Goal: Transaction & Acquisition: Purchase product/service

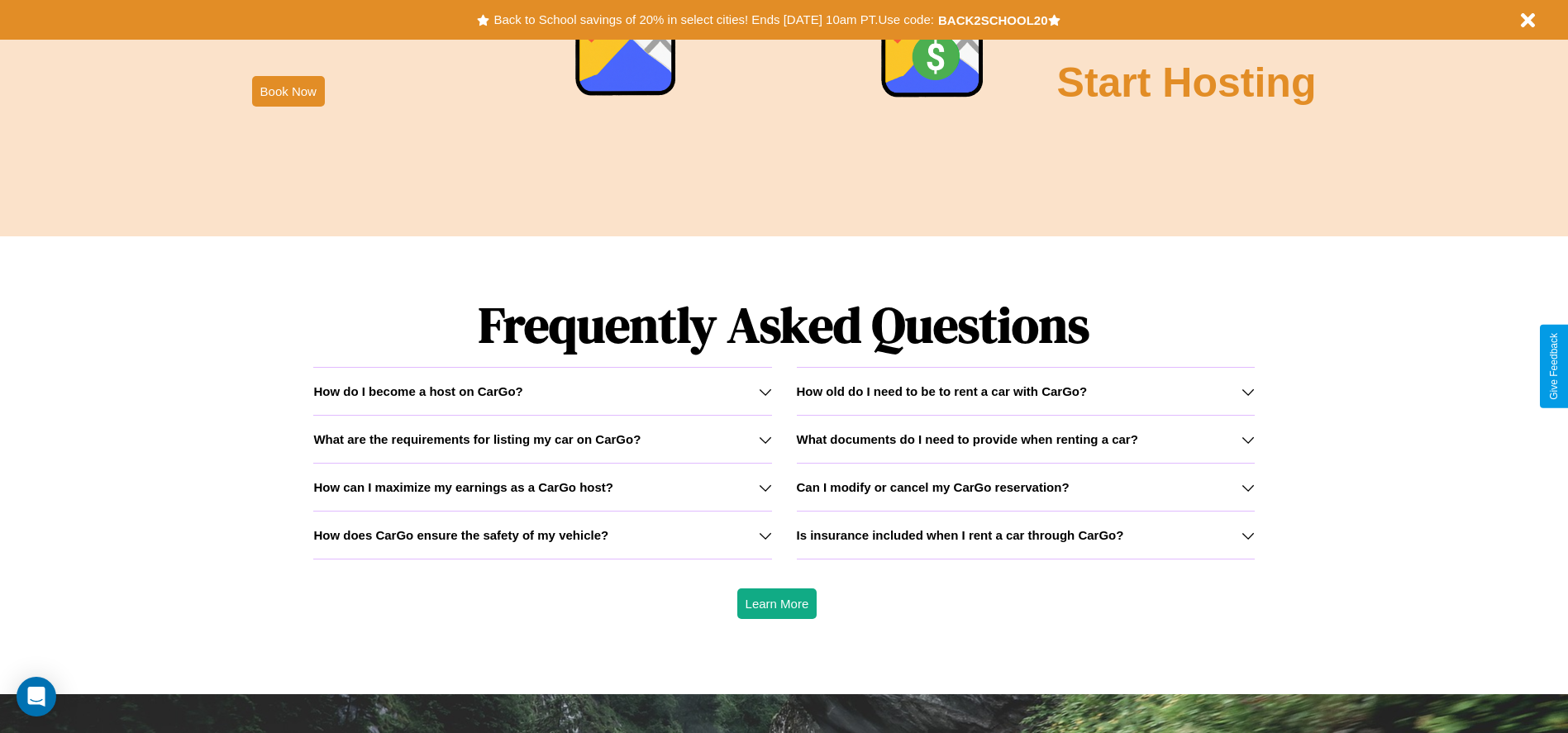
scroll to position [2372, 0]
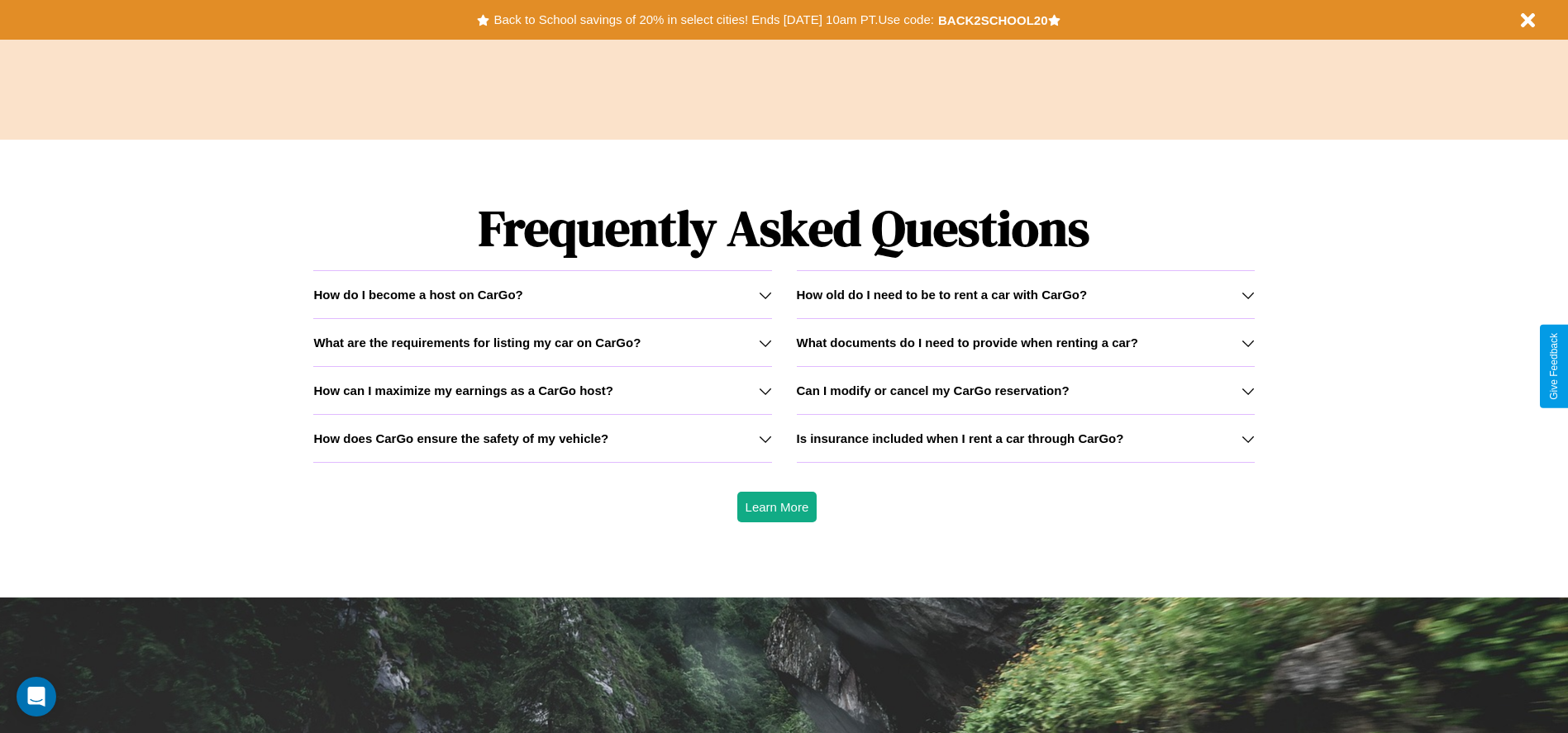
click at [765, 342] on icon at bounding box center [765, 343] width 13 height 13
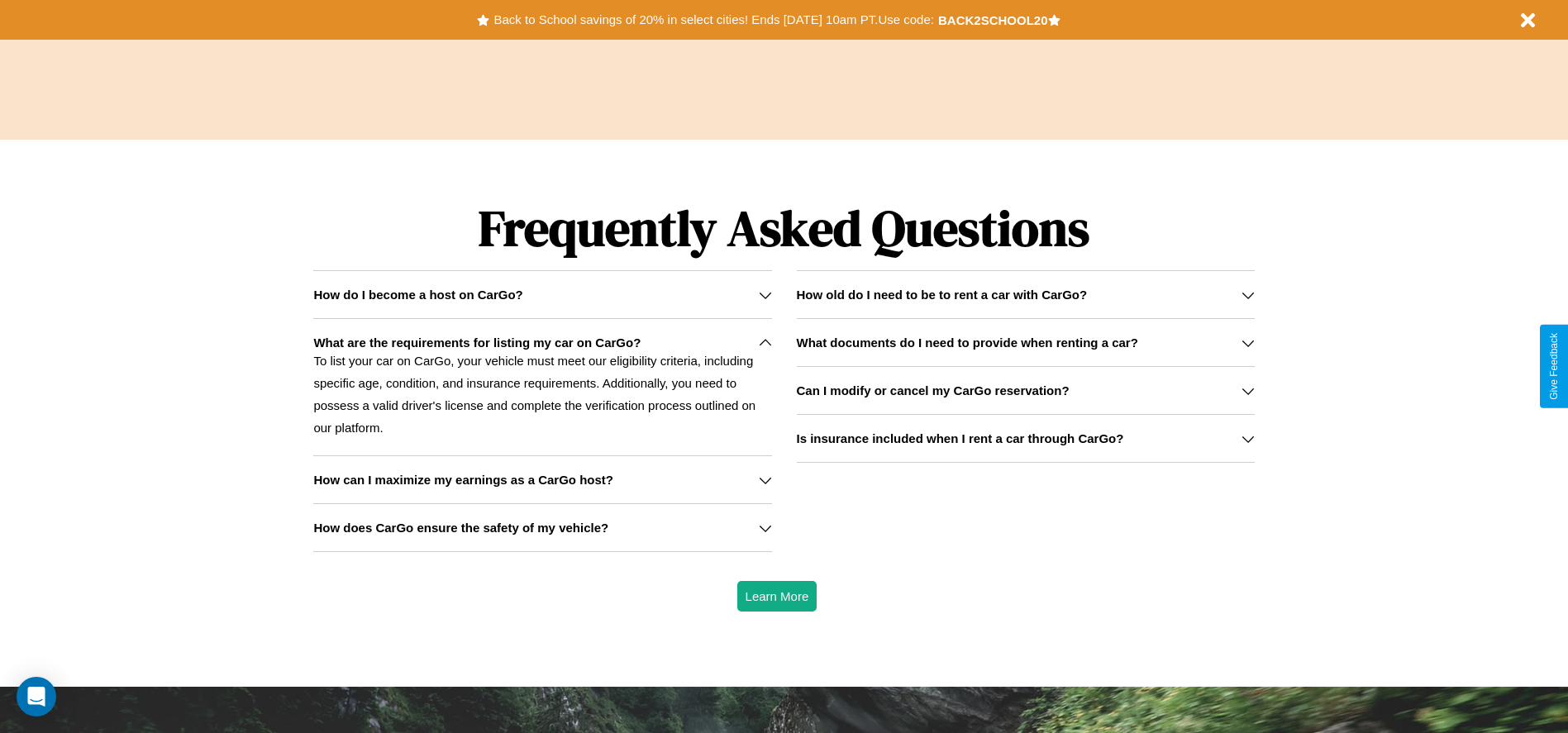
click at [542, 294] on div "How do I become a host on CarGo?" at bounding box center [542, 294] width 458 height 14
click at [765, 528] on icon at bounding box center [765, 528] width 13 height 13
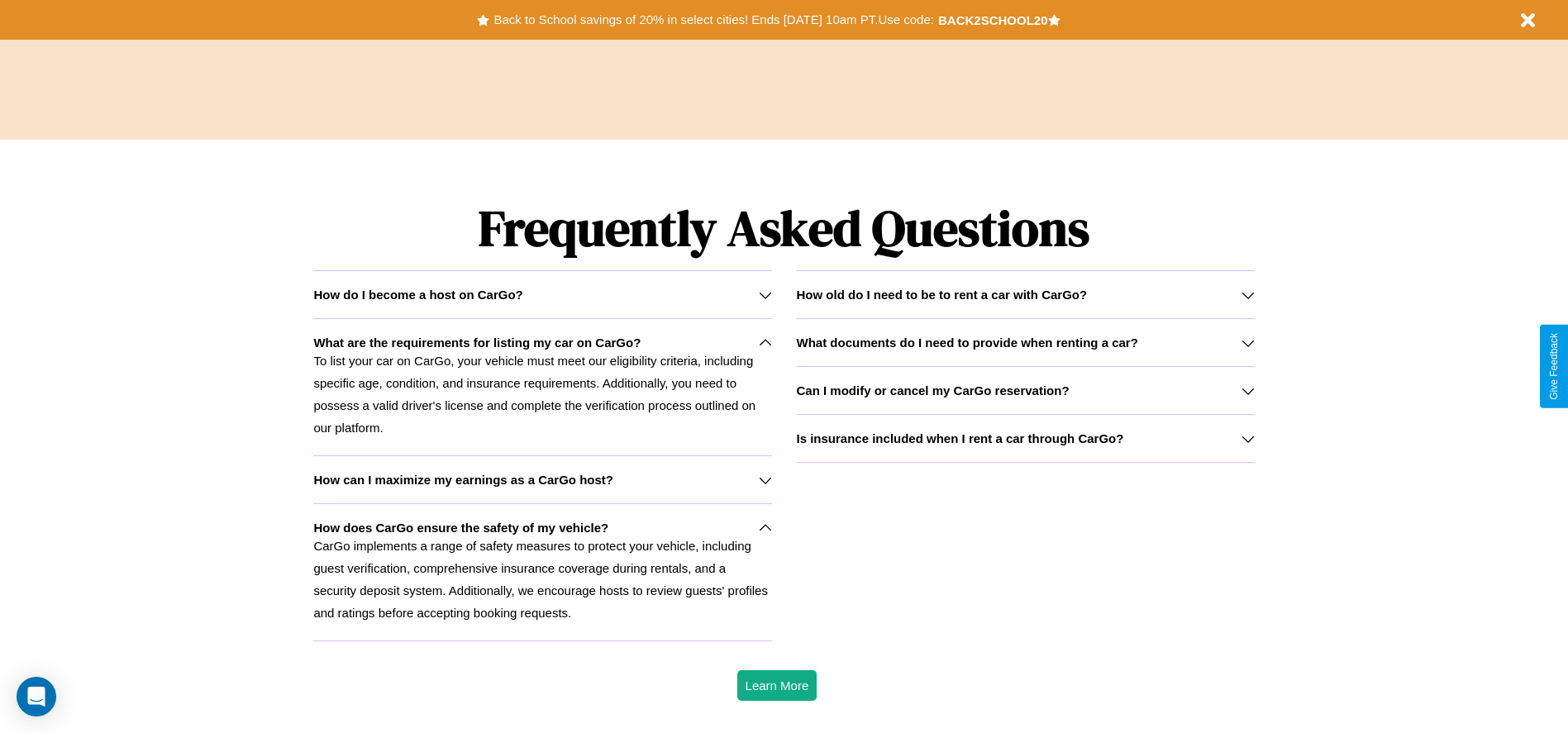
click at [1247, 342] on icon at bounding box center [1248, 343] width 13 height 13
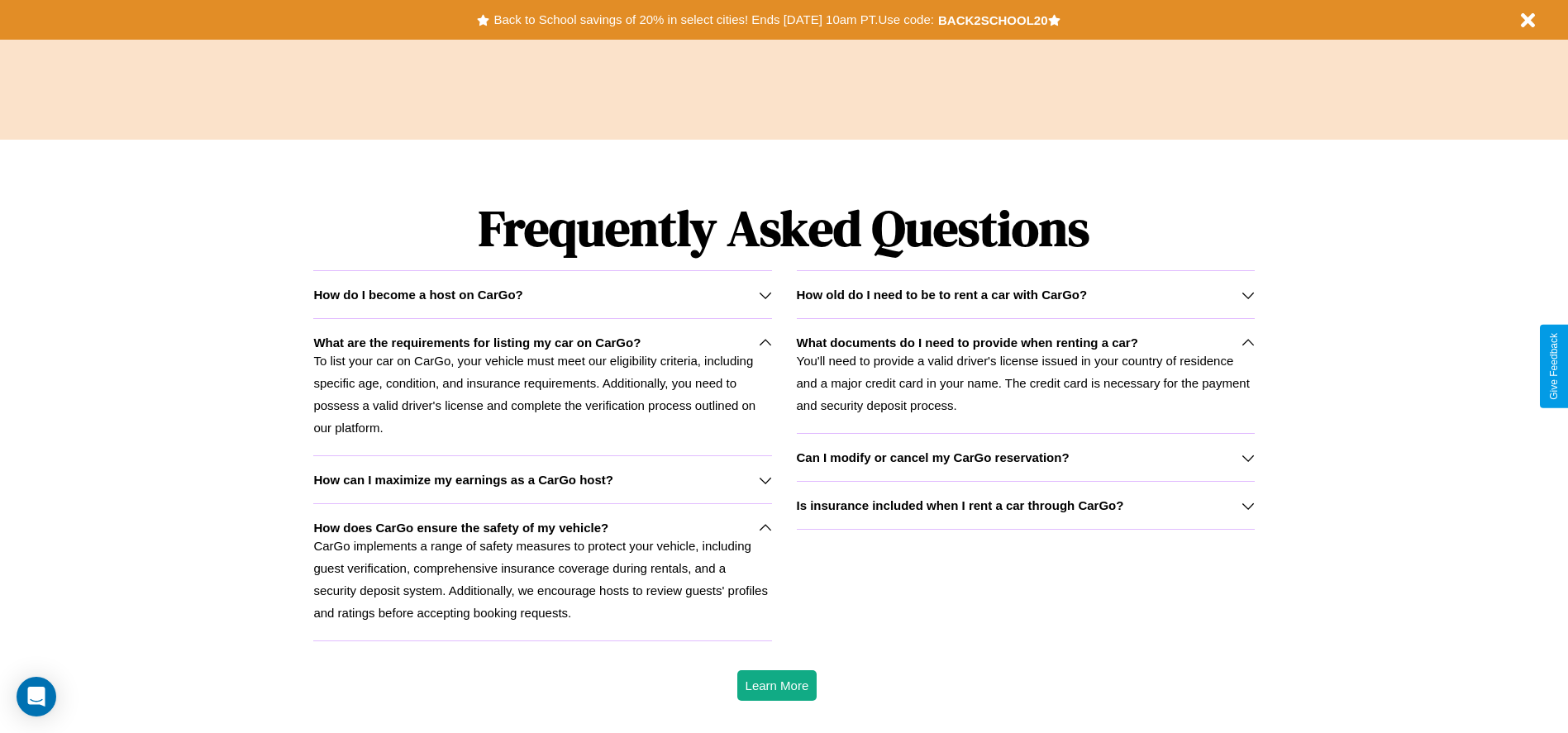
click at [1025, 294] on h3 "How old do I need to be to rent a car with CarGo?" at bounding box center [942, 294] width 291 height 14
click at [765, 294] on icon at bounding box center [765, 295] width 13 height 13
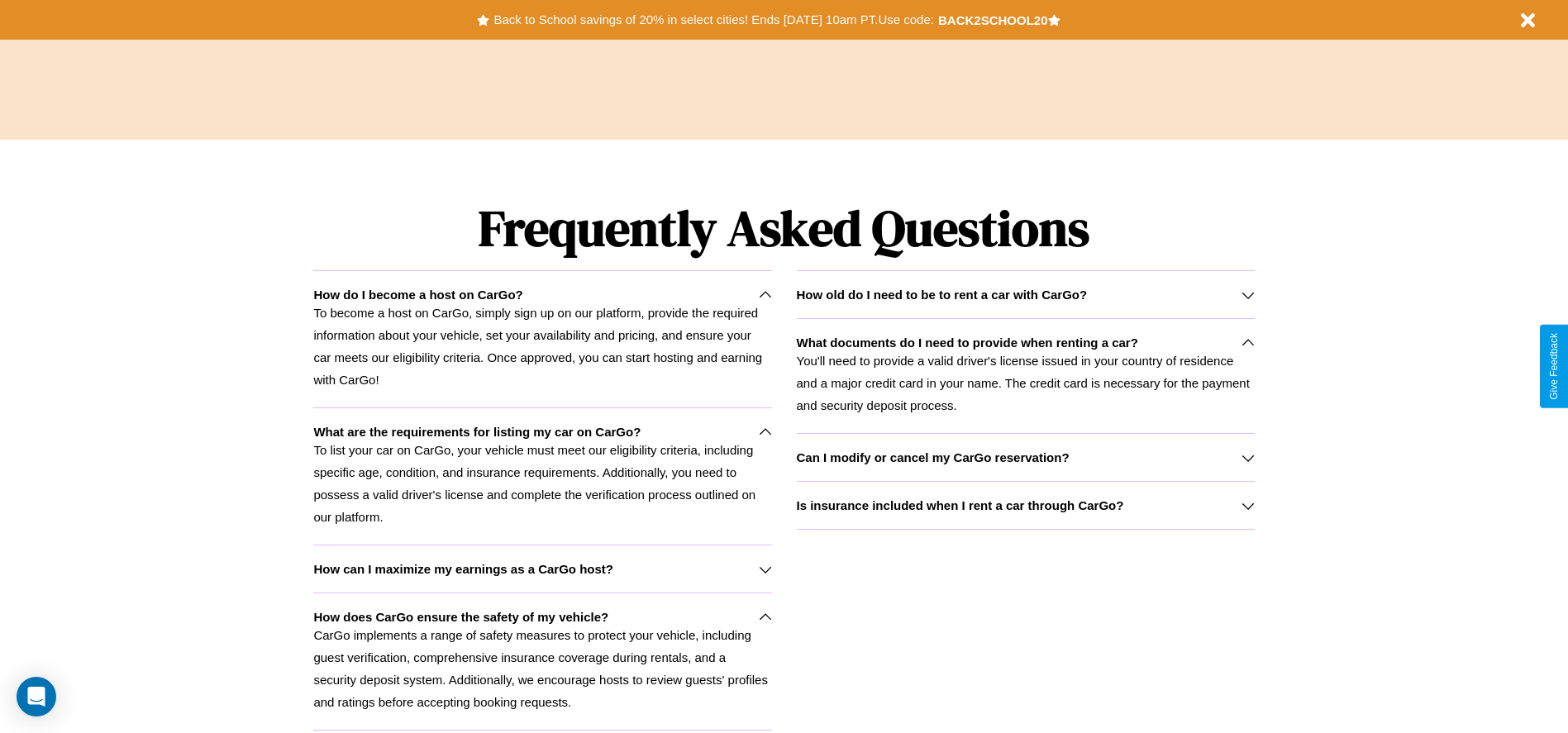
click at [1025, 457] on h3 "Can I modify or cancel my CarGo reservation?" at bounding box center [933, 457] width 272 height 14
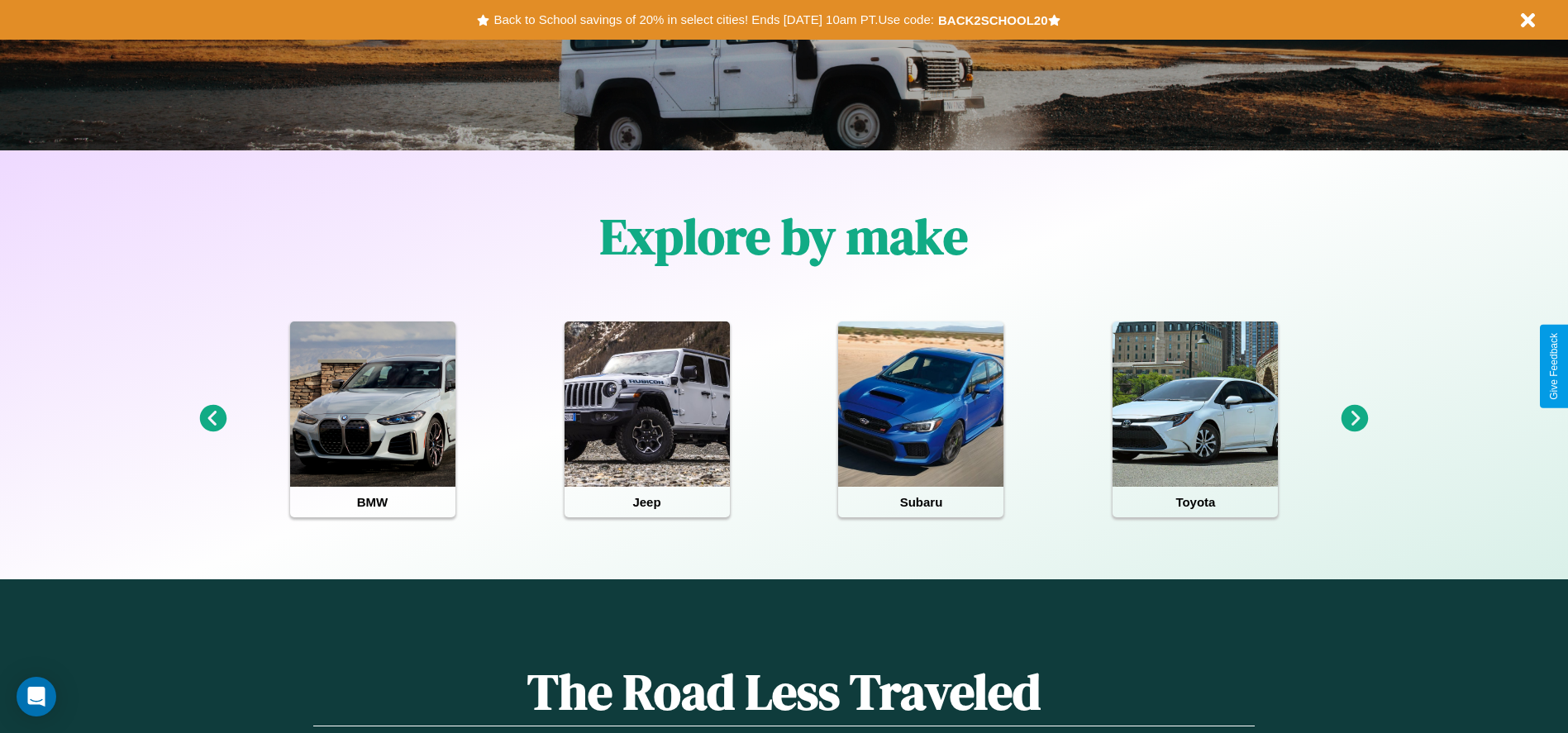
scroll to position [343, 0]
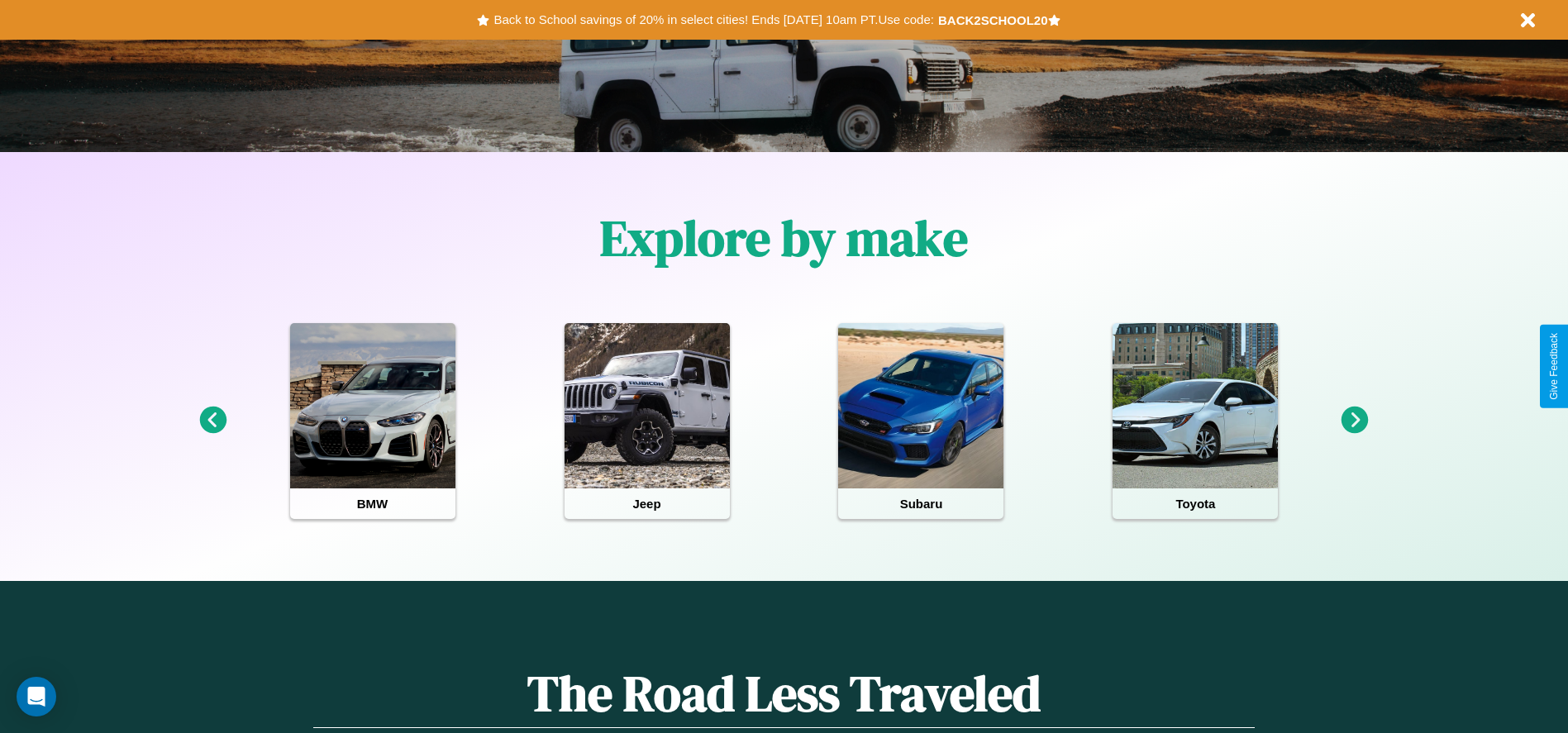
click at [213, 421] on icon at bounding box center [213, 420] width 28 height 28
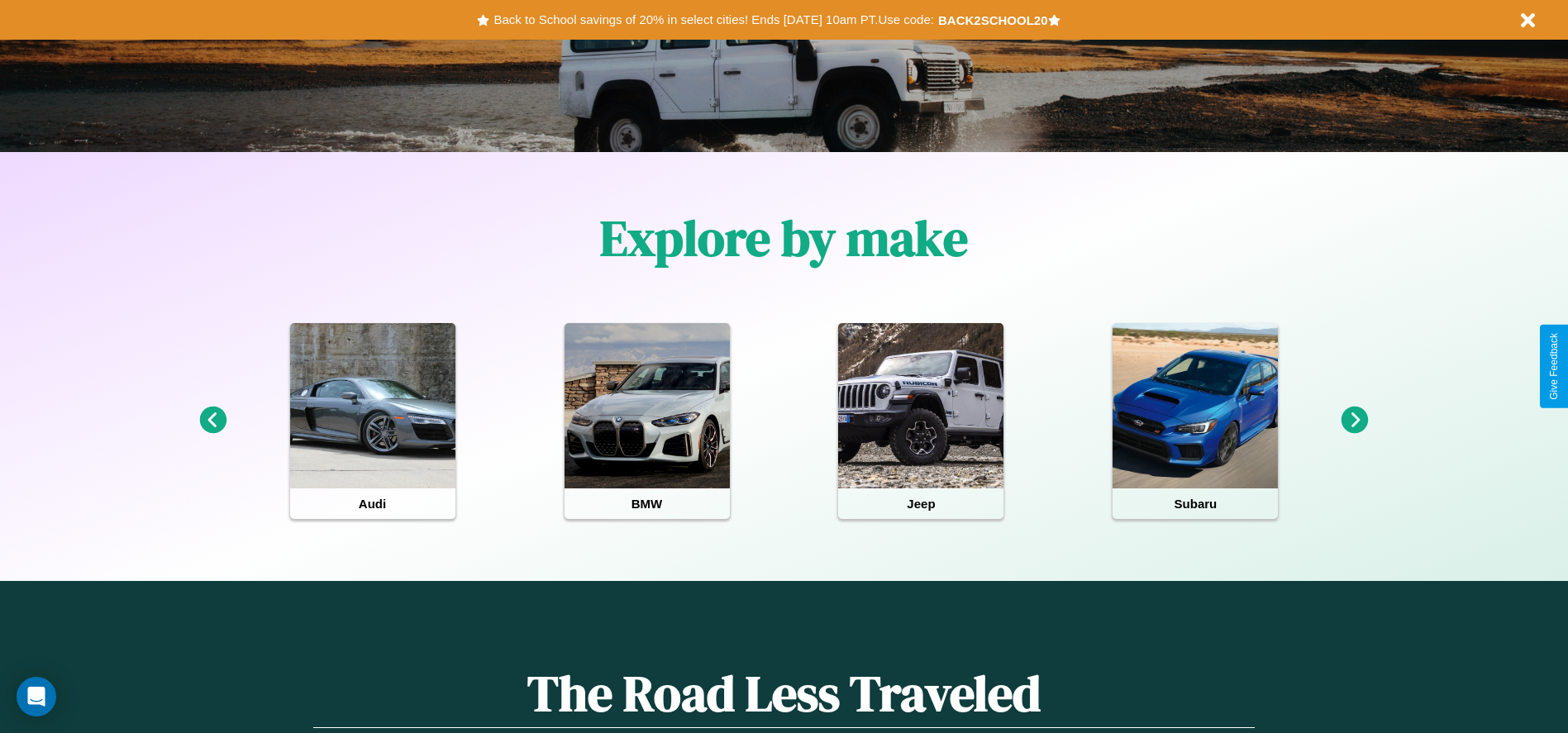
click at [1354, 421] on icon at bounding box center [1355, 420] width 28 height 28
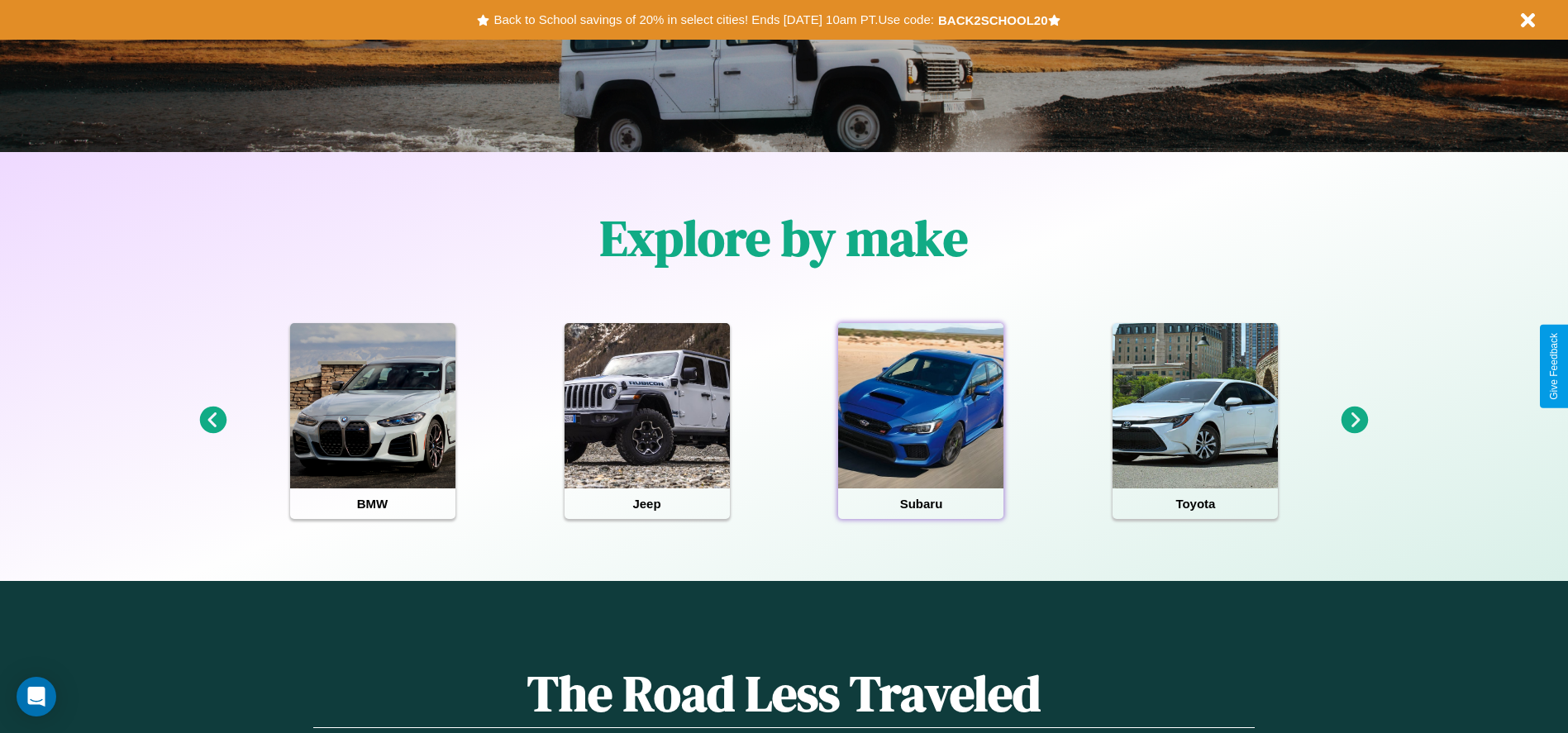
click at [921, 421] on div at bounding box center [921, 405] width 165 height 165
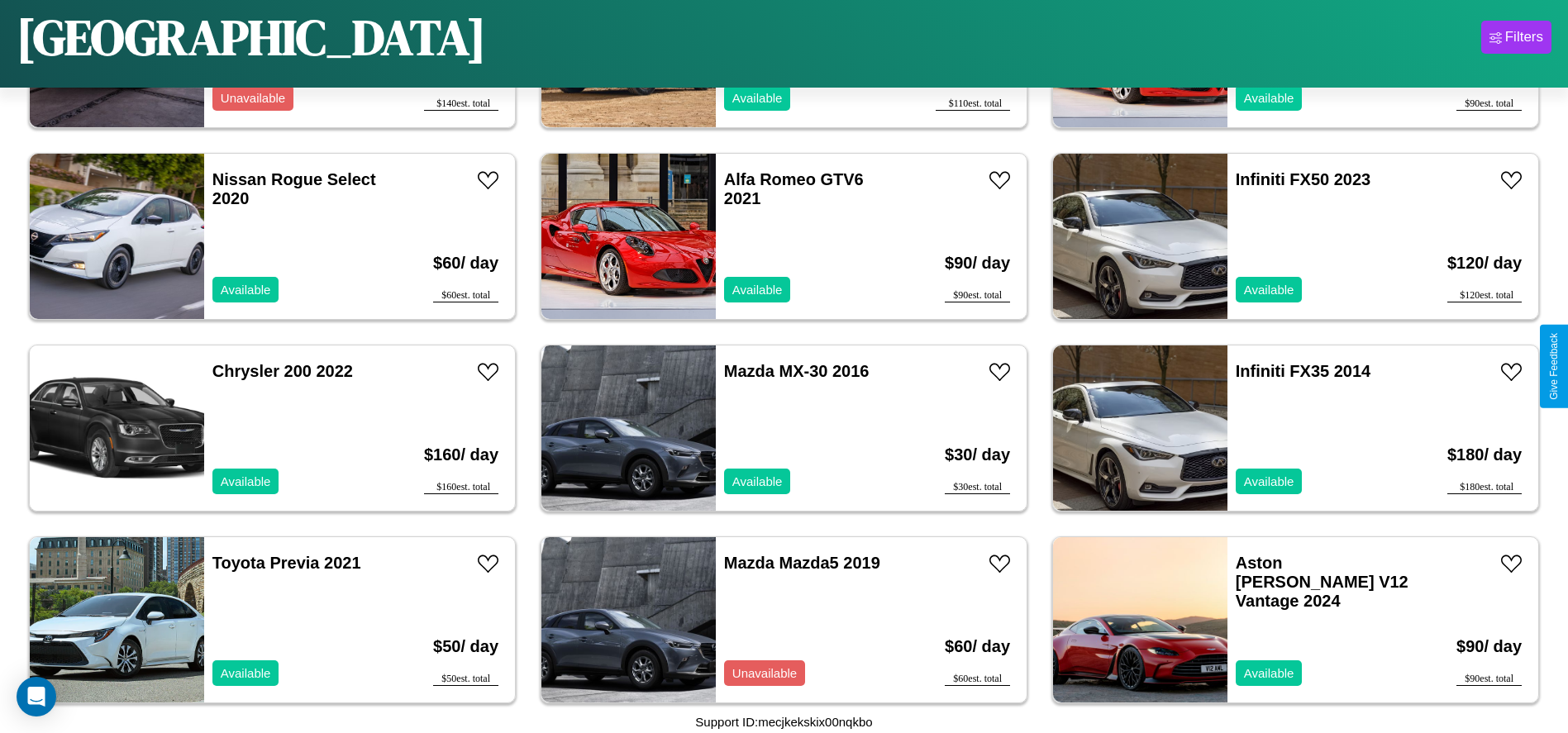
scroll to position [1336, 0]
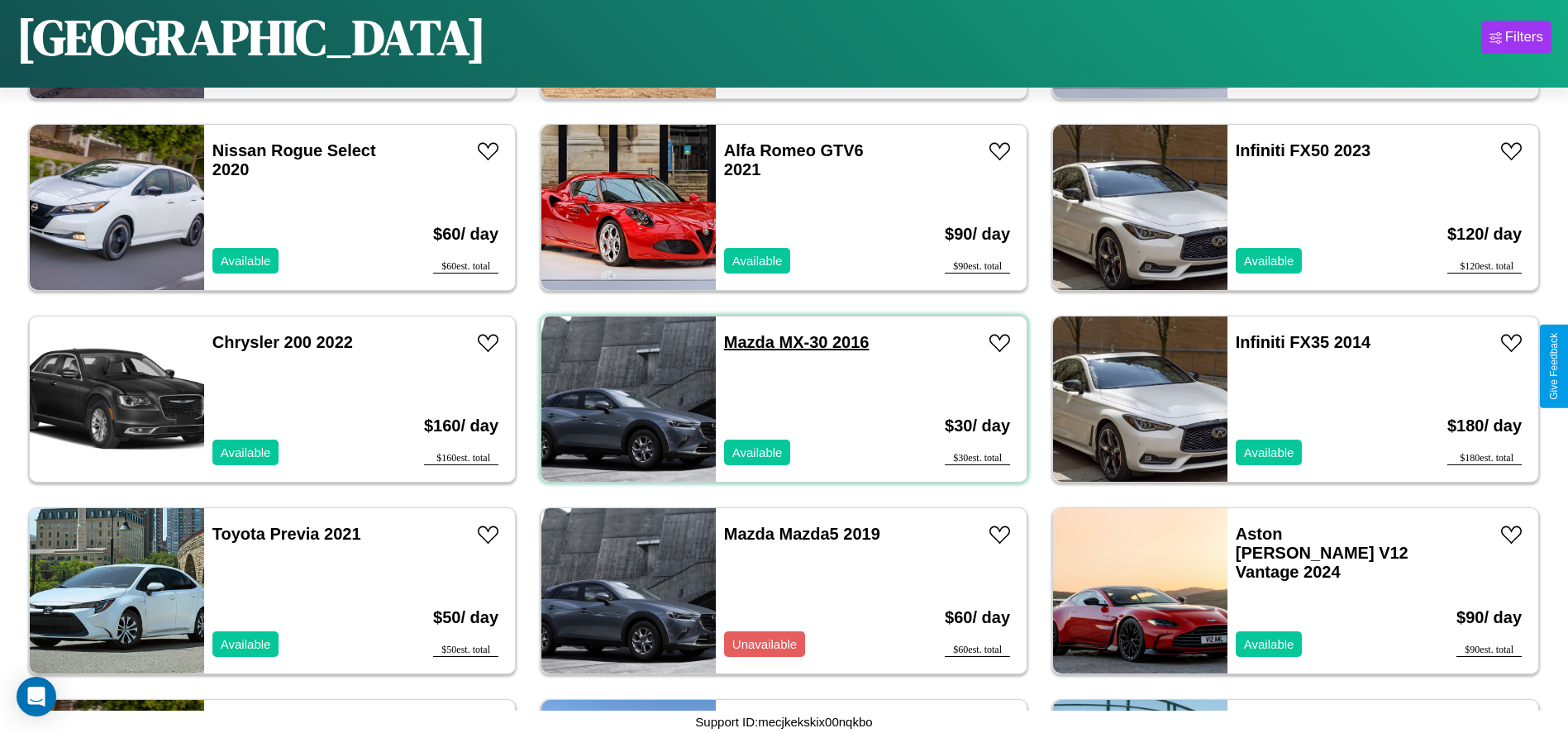
click at [743, 342] on link "Mazda MX-30 2016" at bounding box center [797, 342] width 146 height 18
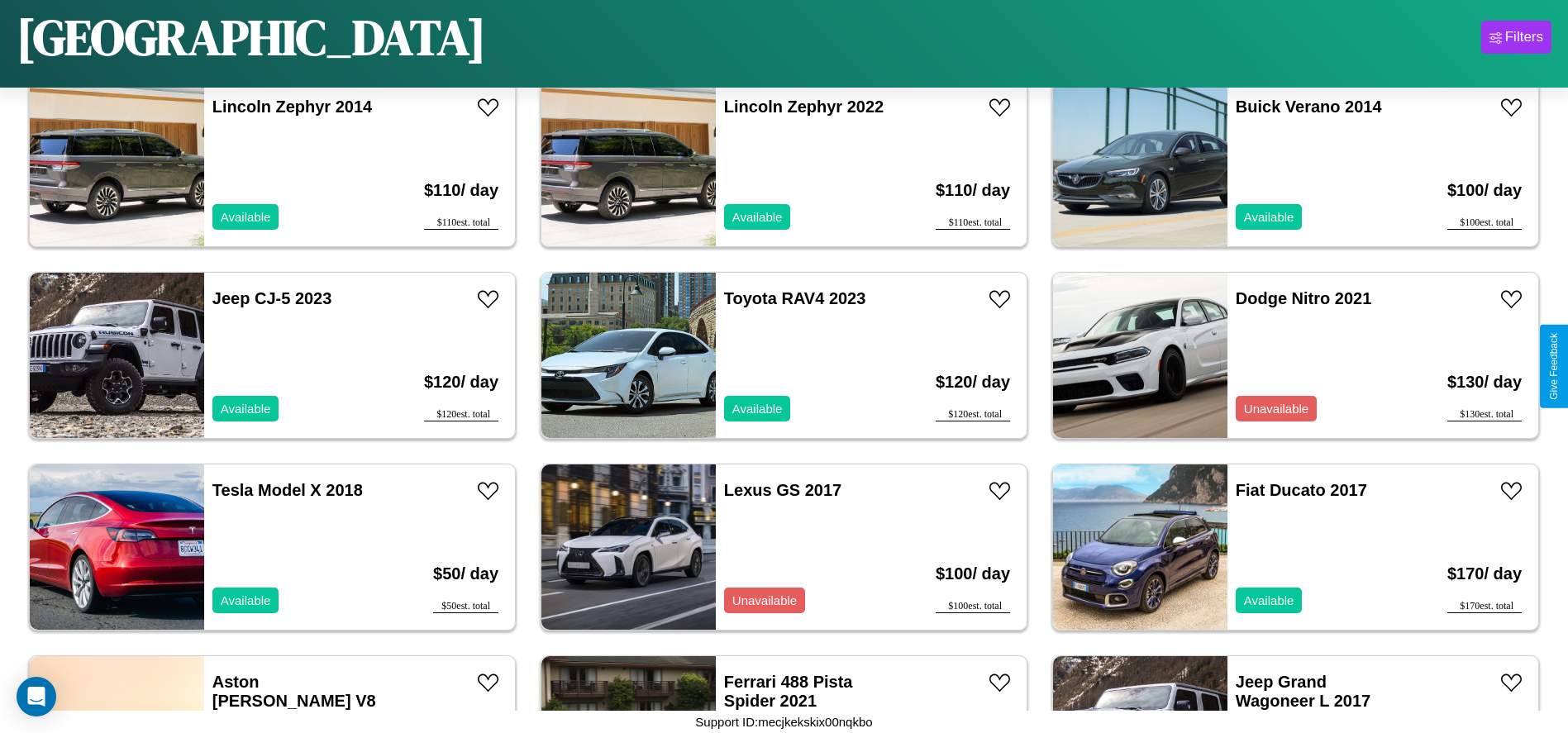
scroll to position [2486, 0]
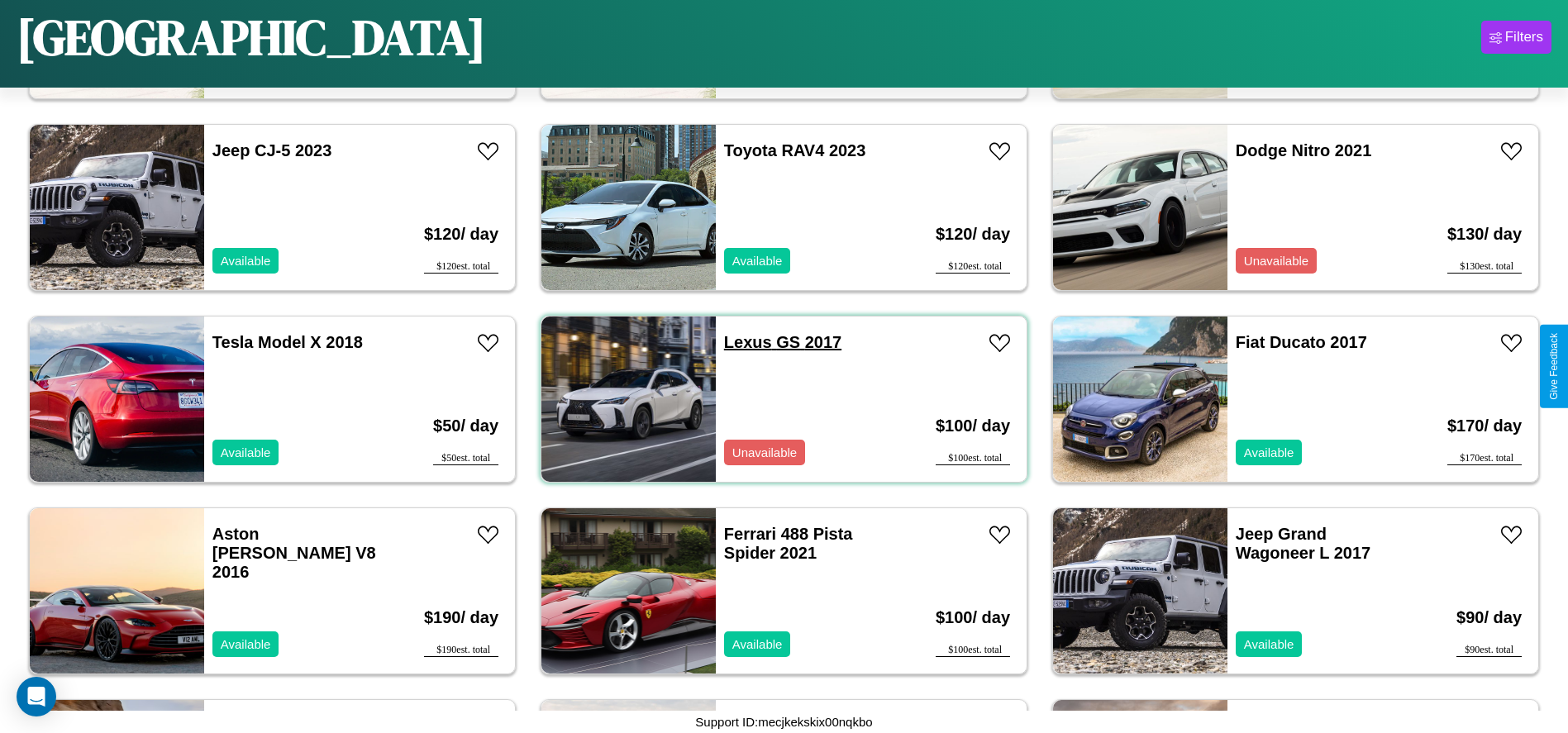
click at [741, 342] on link "Lexus GS 2017" at bounding box center [783, 342] width 117 height 18
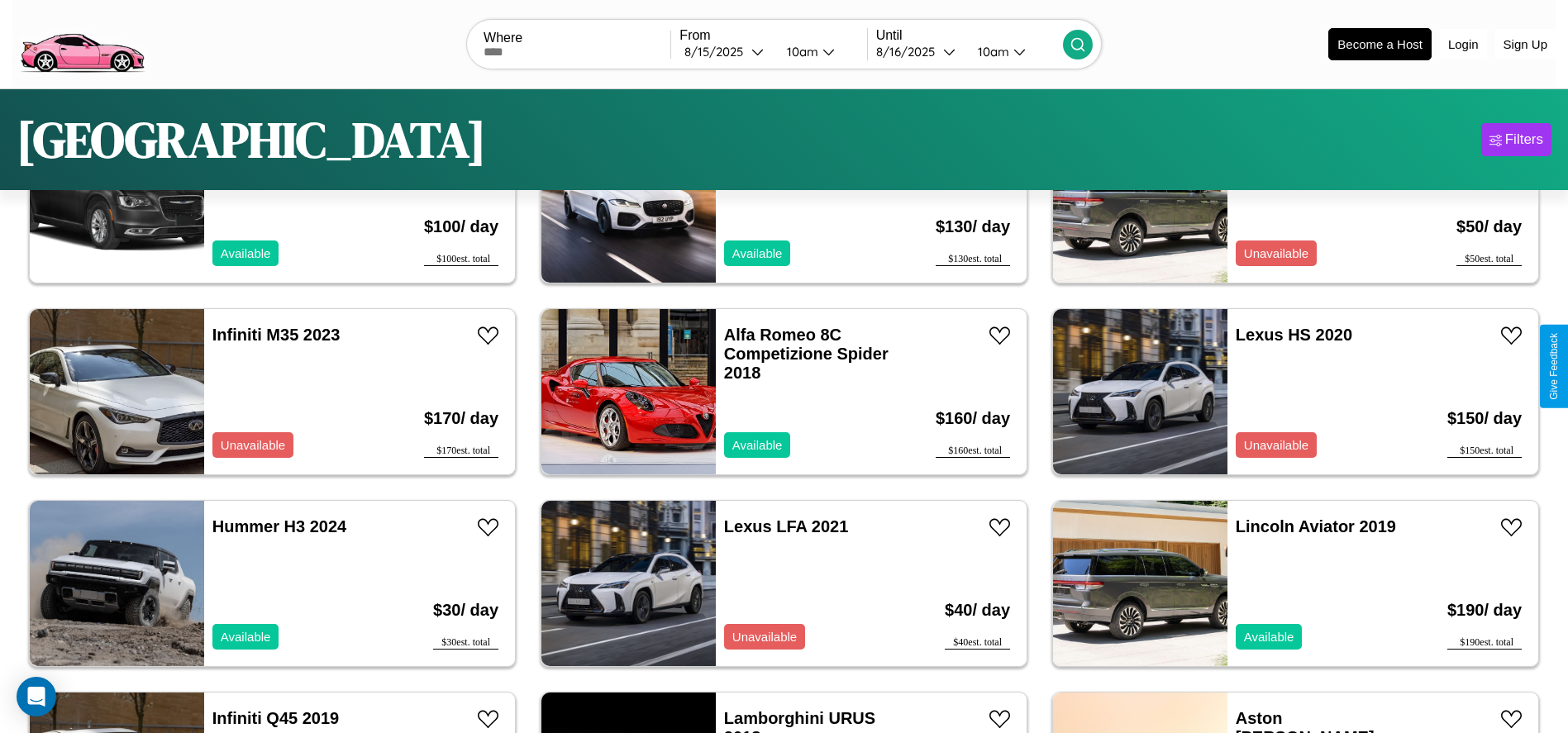
scroll to position [0, 0]
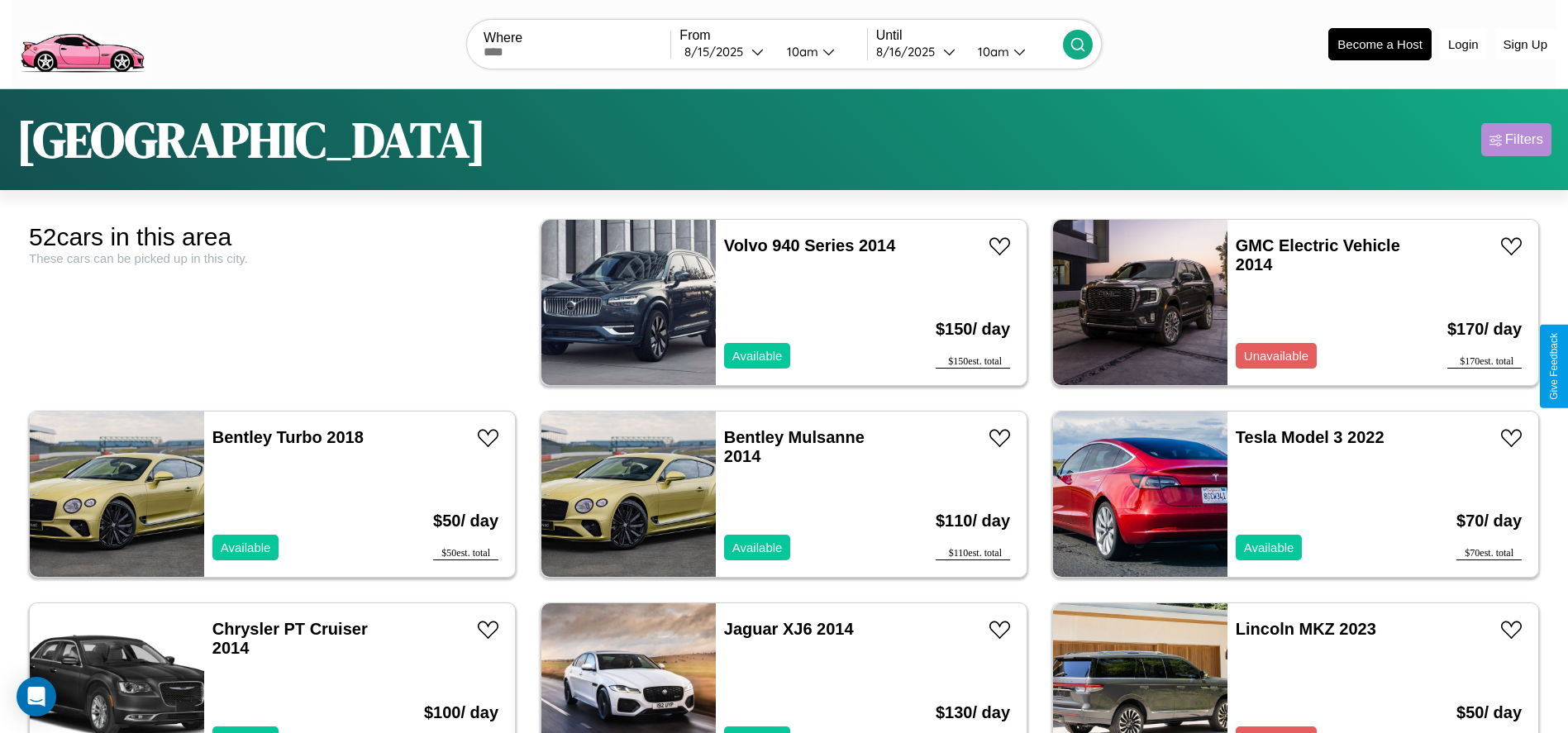
click at [1516, 139] on div "Filters" at bounding box center [1523, 139] width 38 height 17
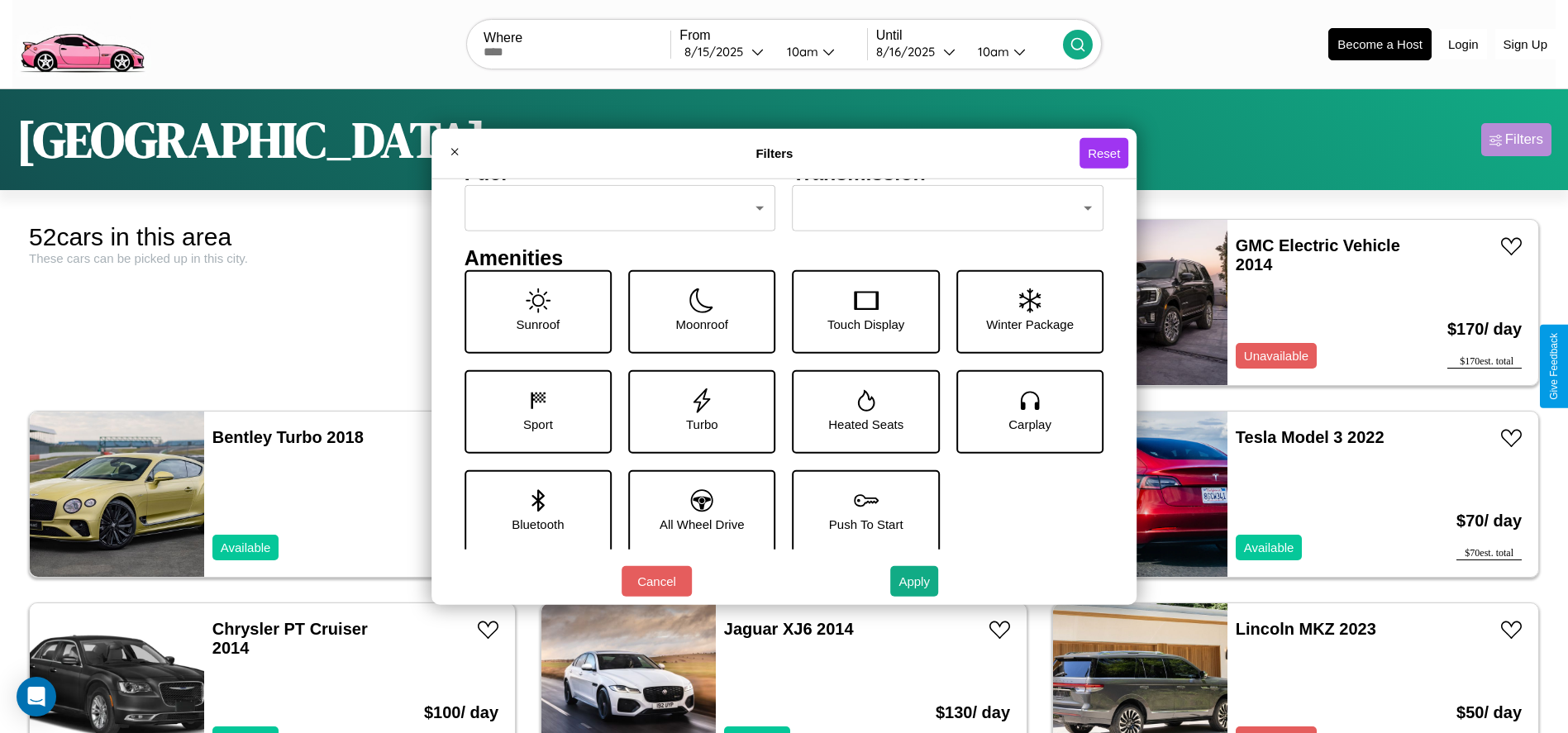
scroll to position [229, 0]
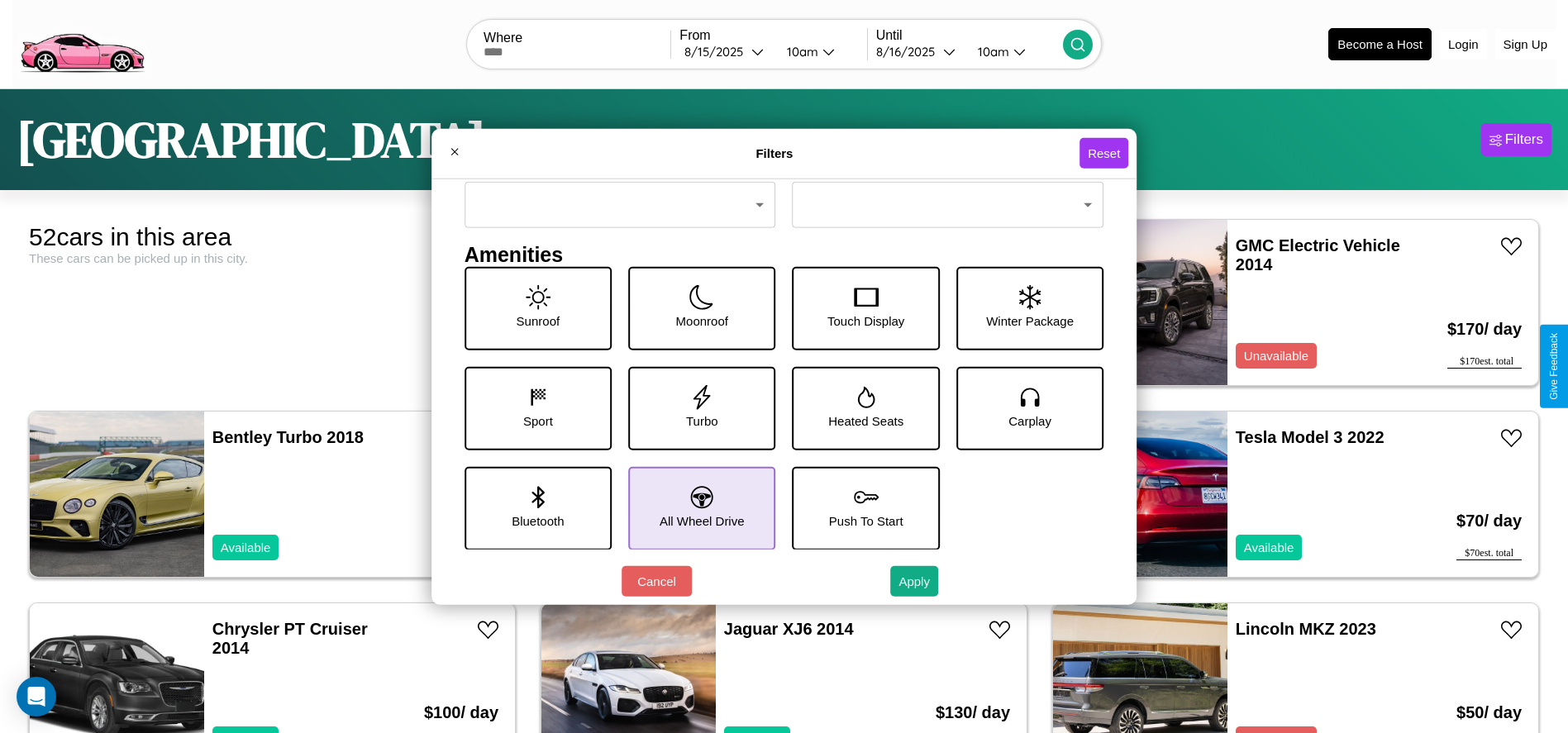
click at [696, 507] on icon at bounding box center [701, 497] width 22 height 22
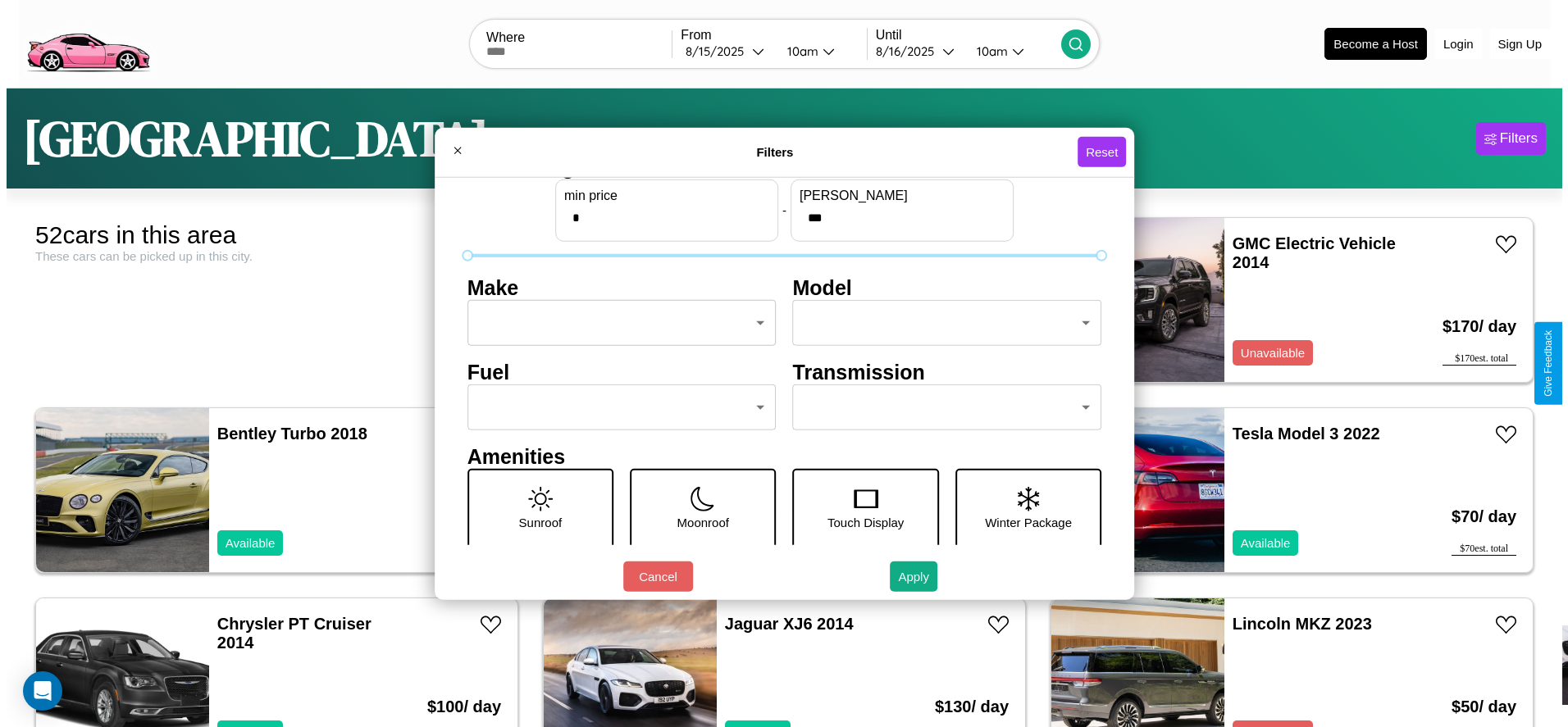
scroll to position [0, 0]
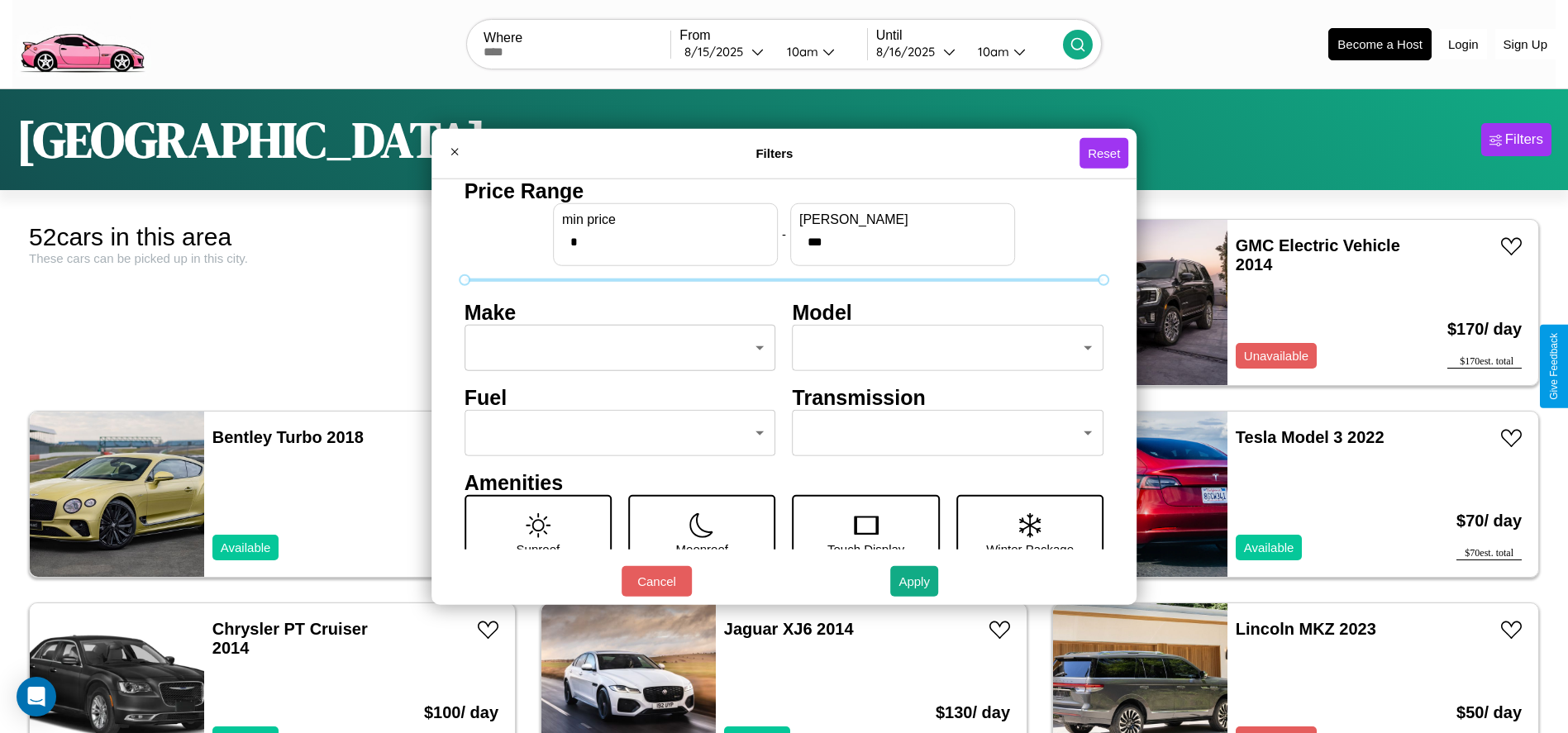
click at [615, 348] on body "CarGo Where From 8 / 15 / 2025 10am Until 8 / 16 / 2025 10am Become a Host Logi…" at bounding box center [784, 417] width 1568 height 836
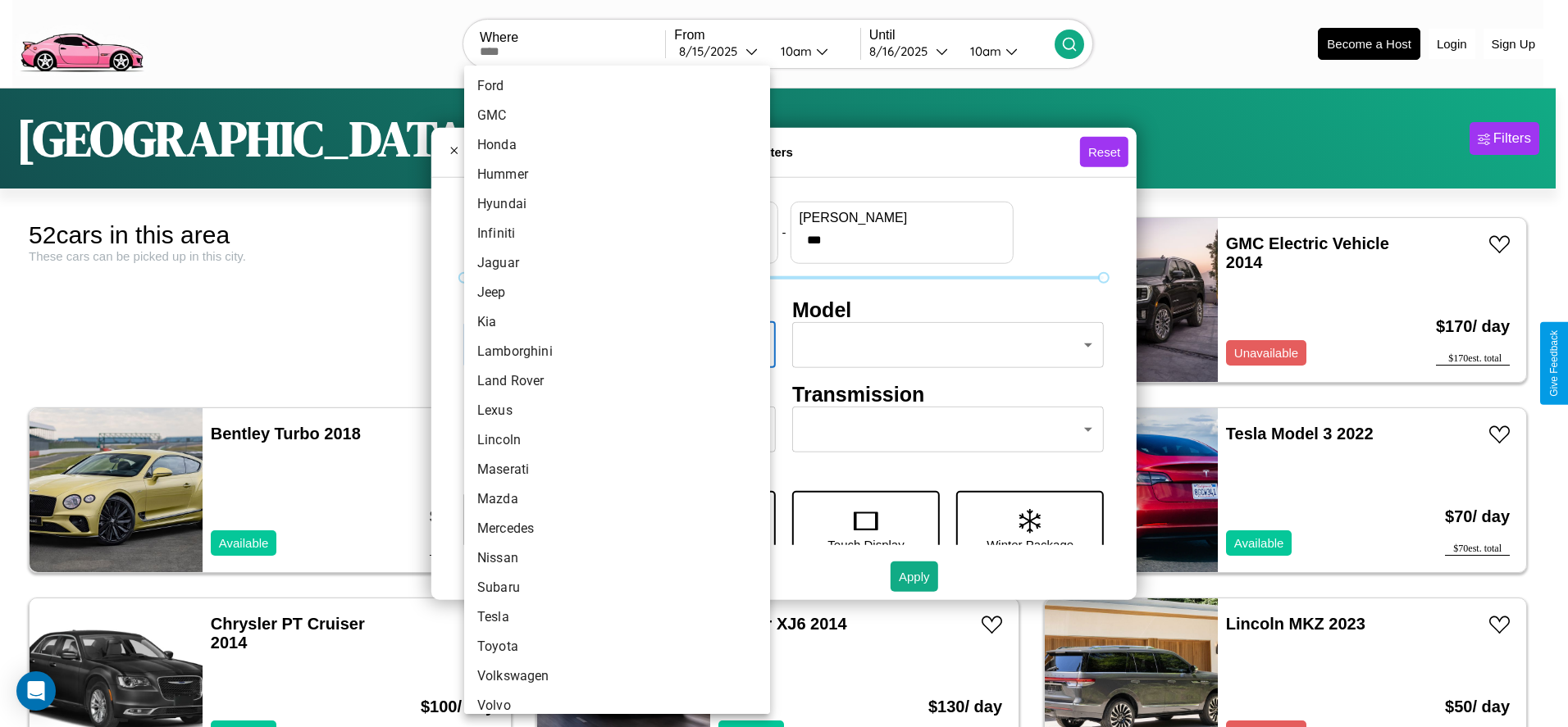
scroll to position [428, 0]
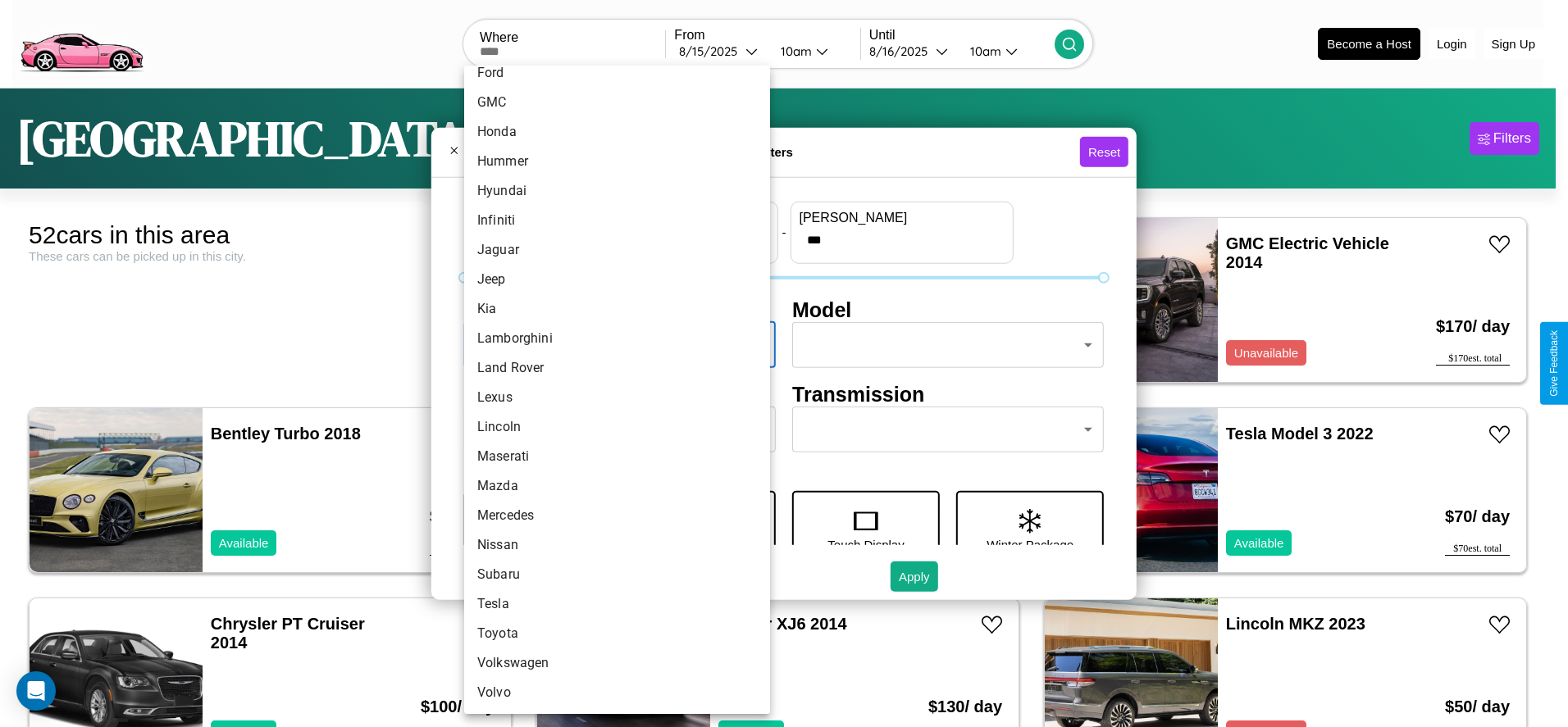
click at [611, 693] on li "Volvo" at bounding box center [617, 692] width 306 height 29
type input "*****"
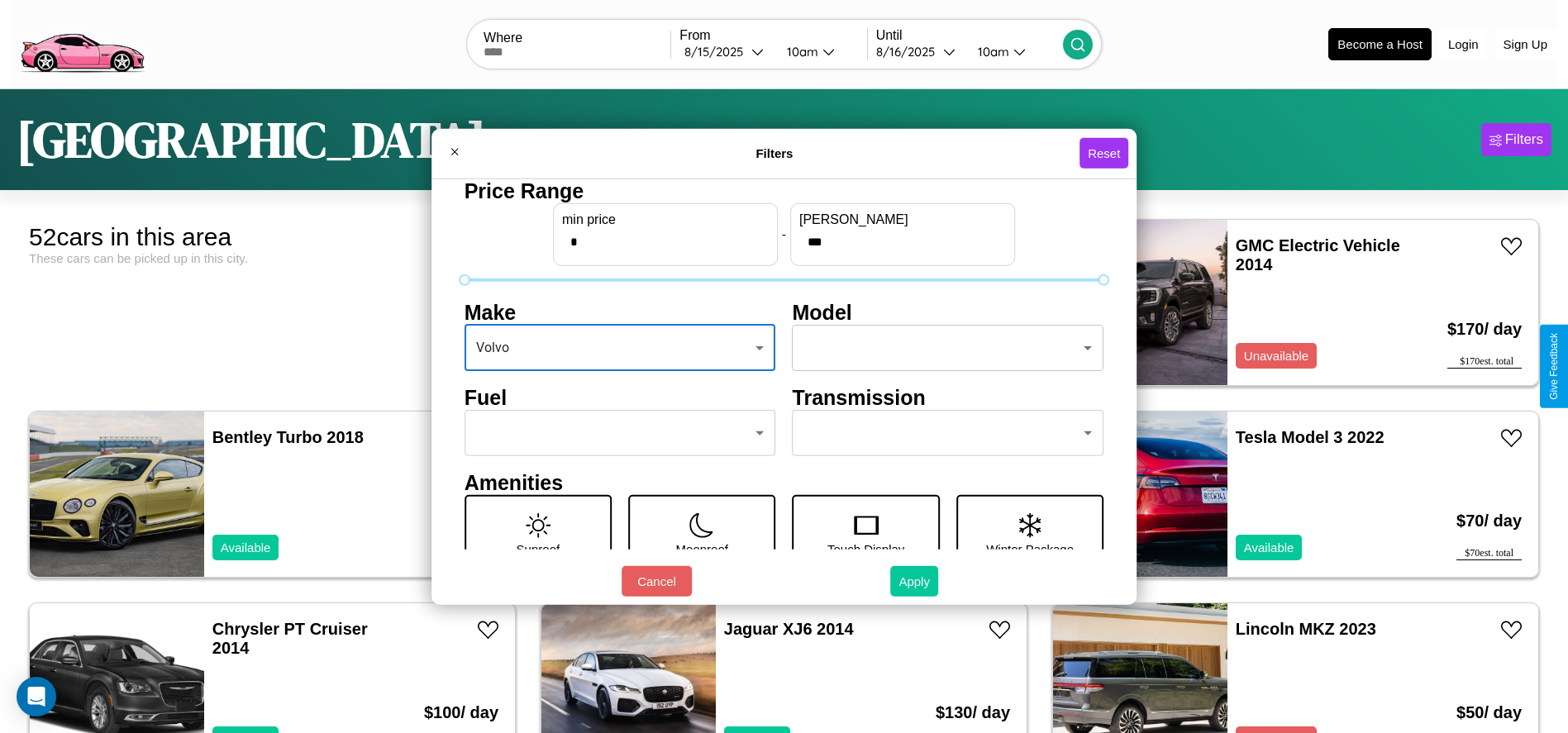
click at [915, 582] on button "Apply" at bounding box center [914, 581] width 48 height 30
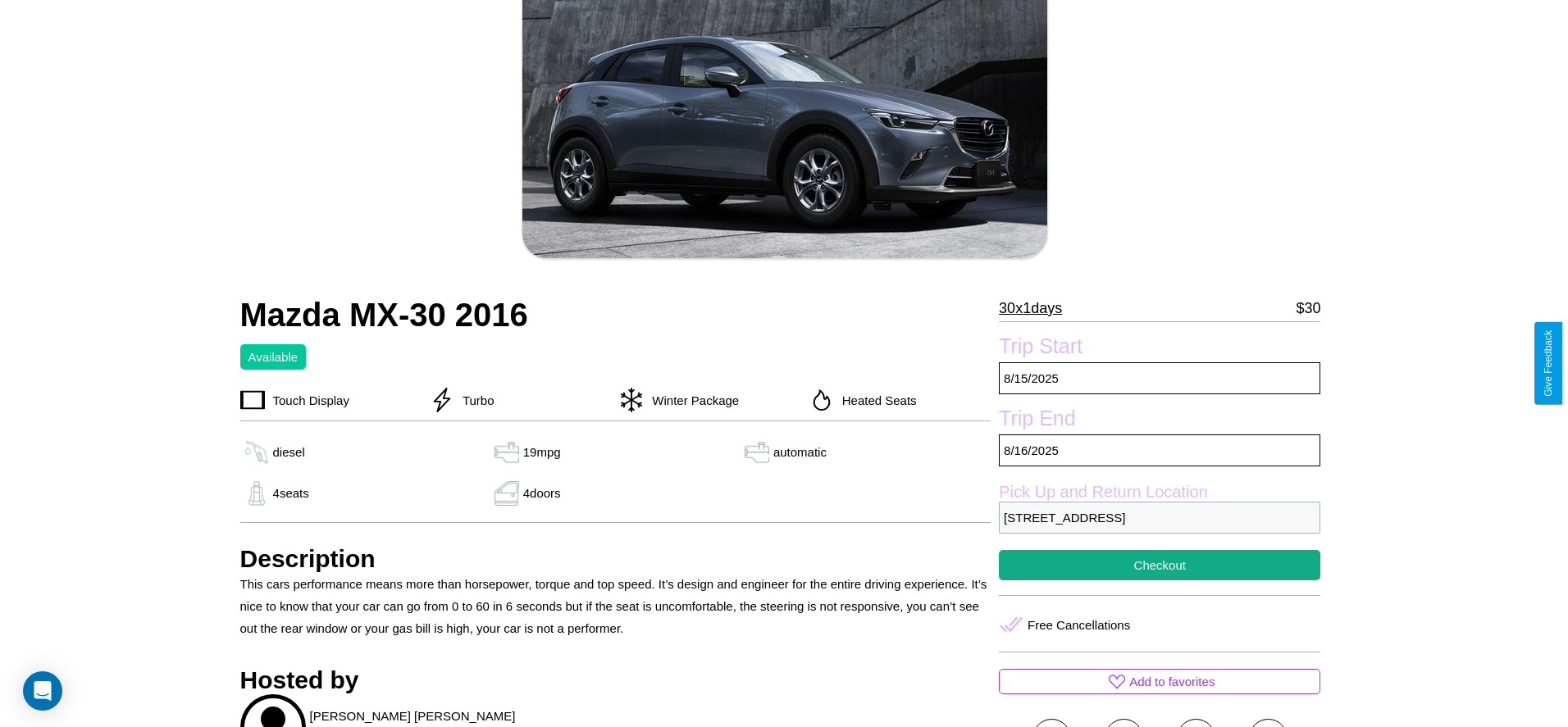
scroll to position [237, 0]
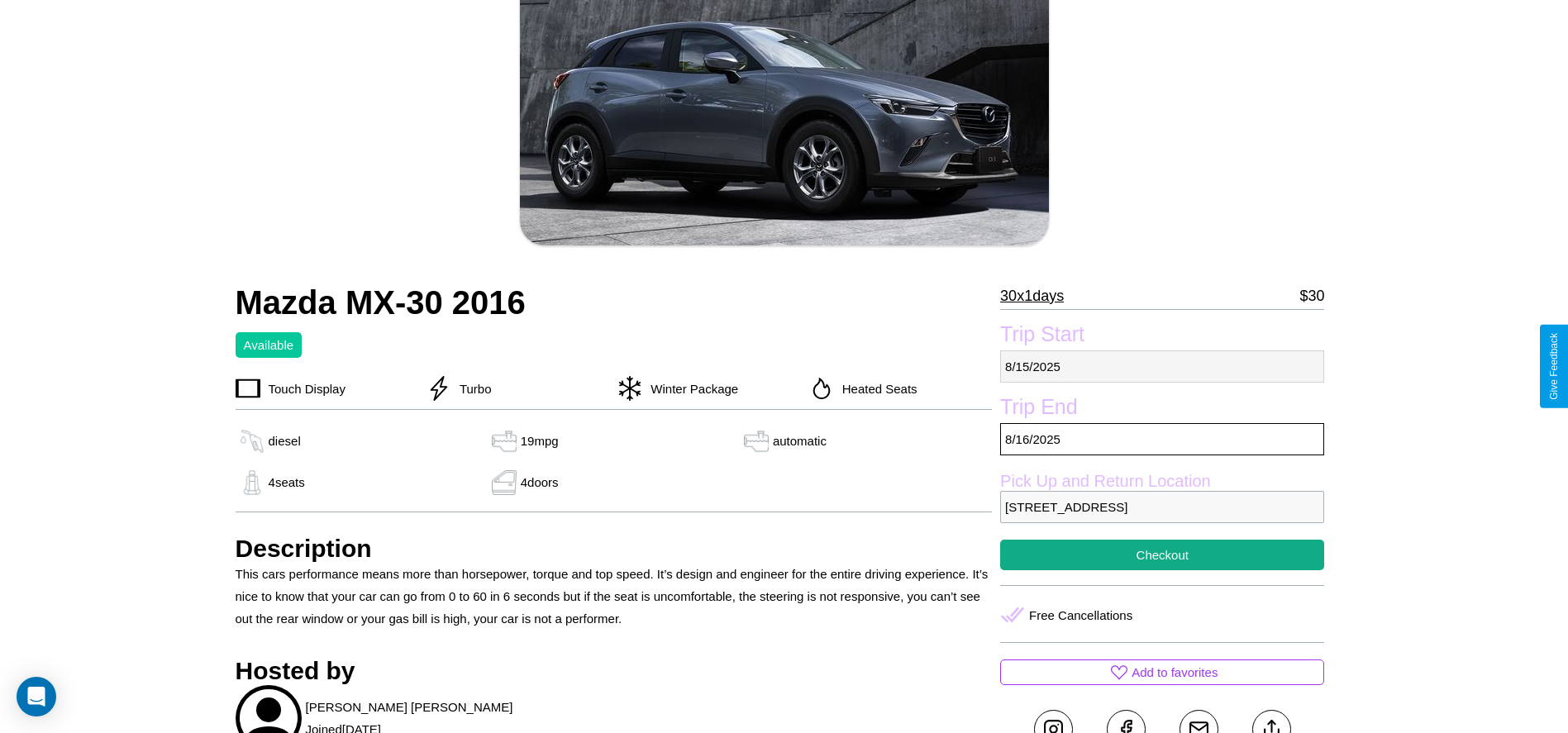
click at [1162, 366] on p "8 / 15 / 2025" at bounding box center [1162, 366] width 324 height 32
select select "*"
select select "****"
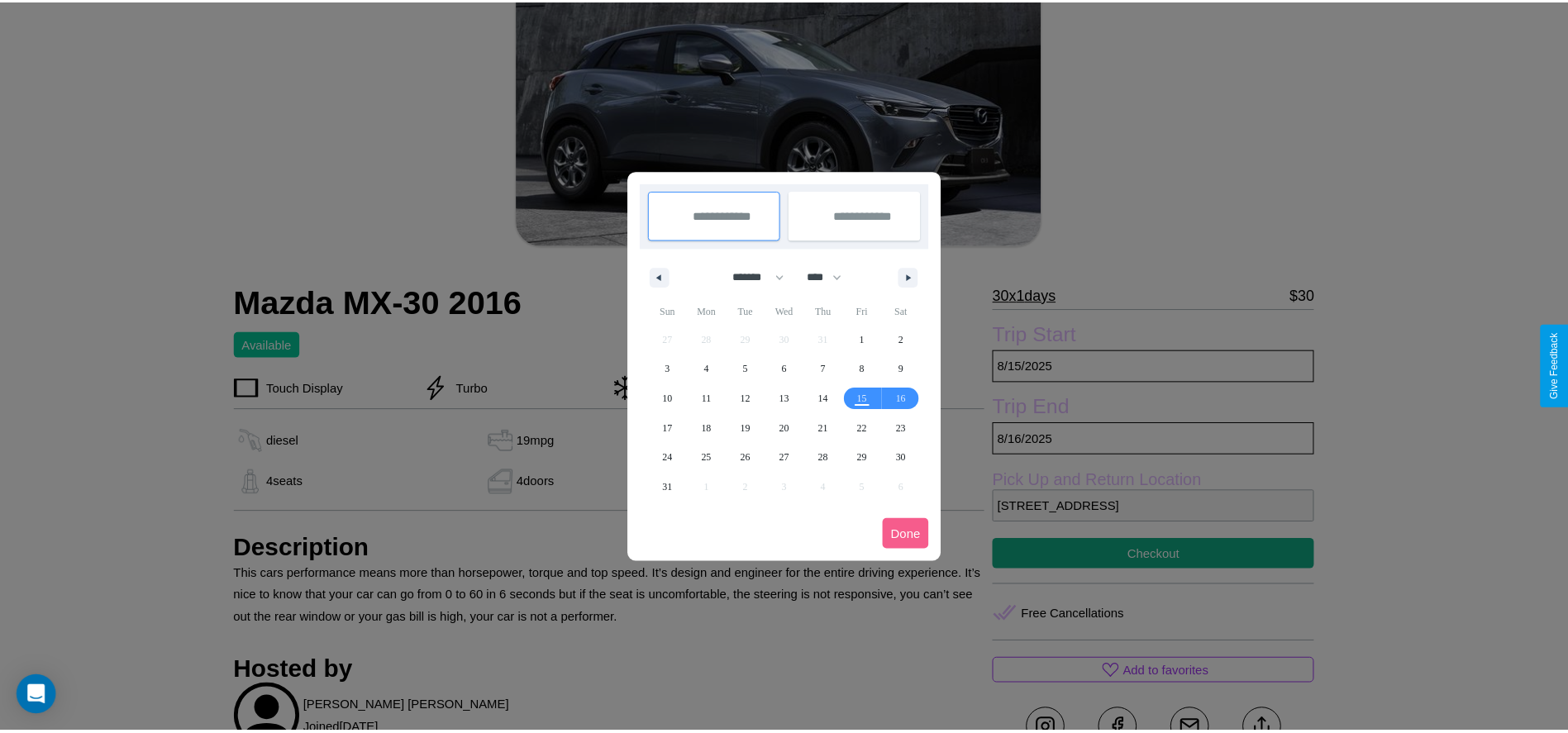
scroll to position [0, 0]
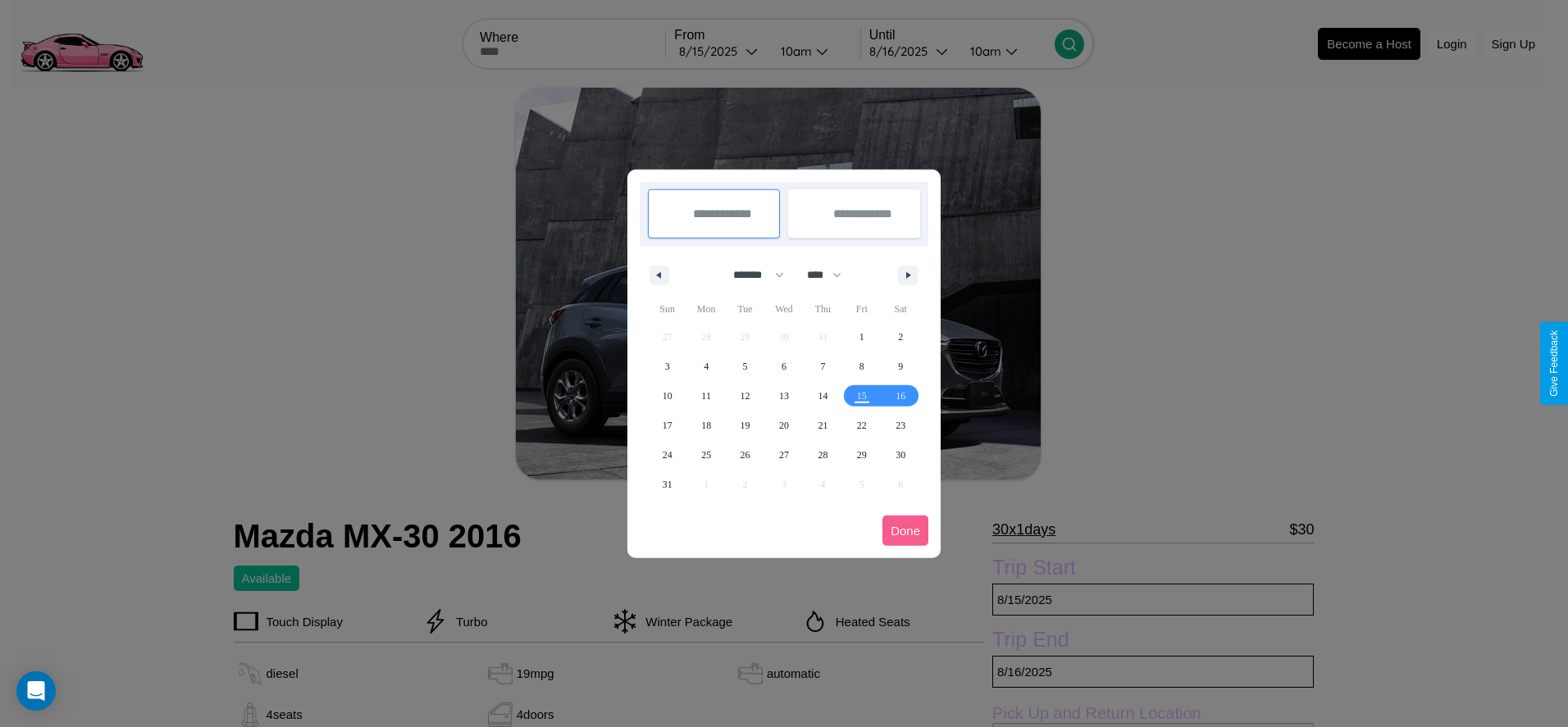
click at [720, 51] on div at bounding box center [784, 363] width 1568 height 727
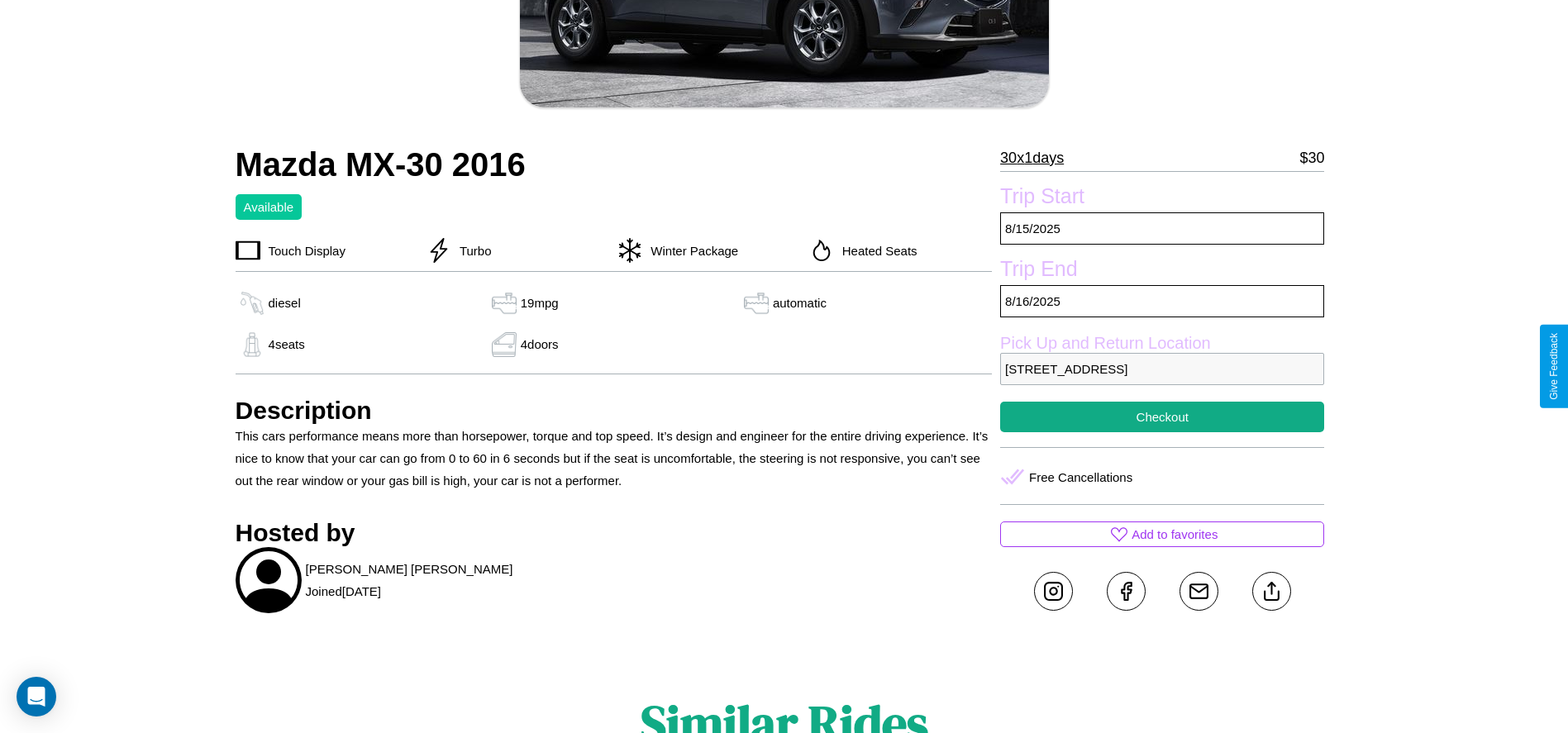
scroll to position [379, 0]
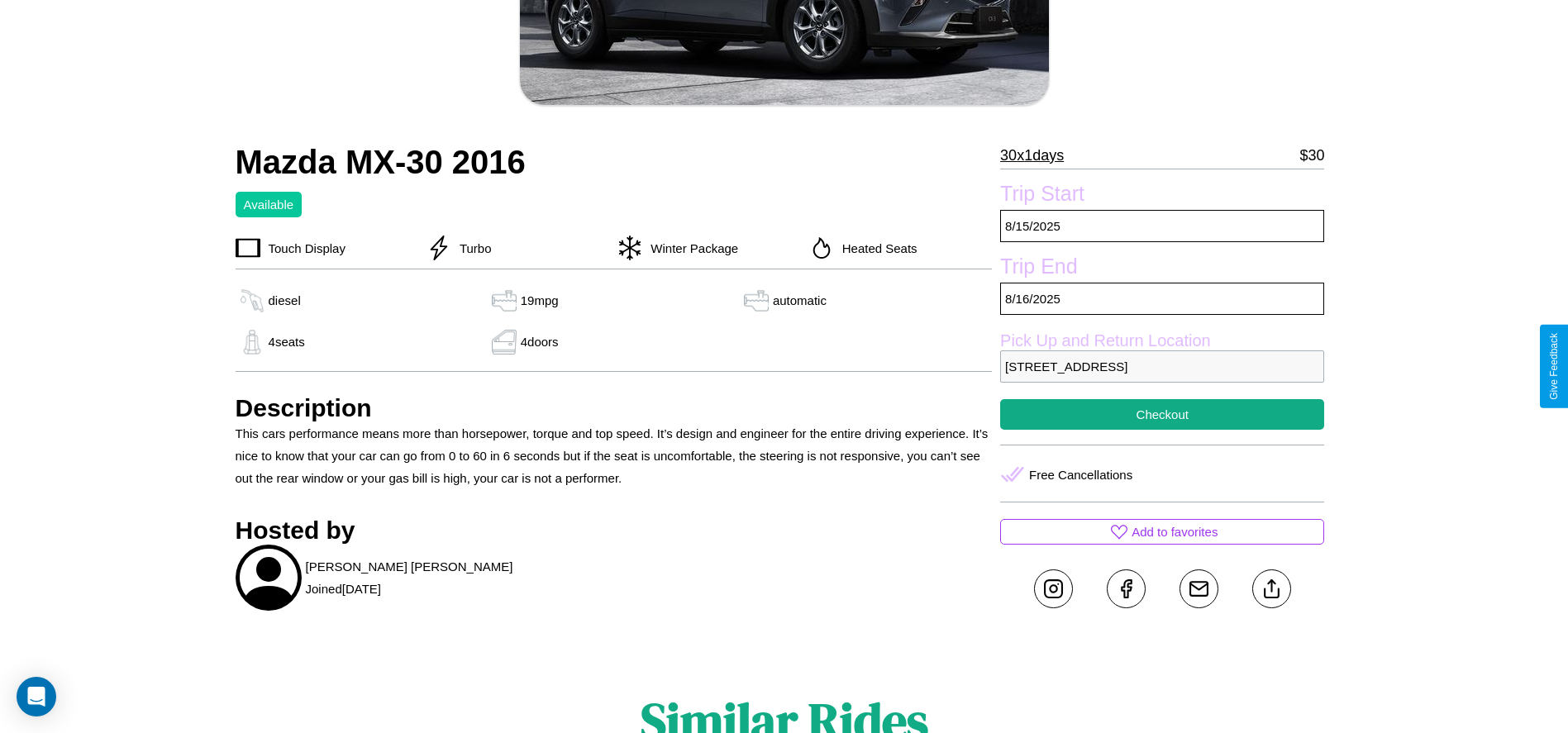
click at [1162, 366] on p "4599 Jefferson Street Tokyo 69921 Japan" at bounding box center [1162, 366] width 324 height 32
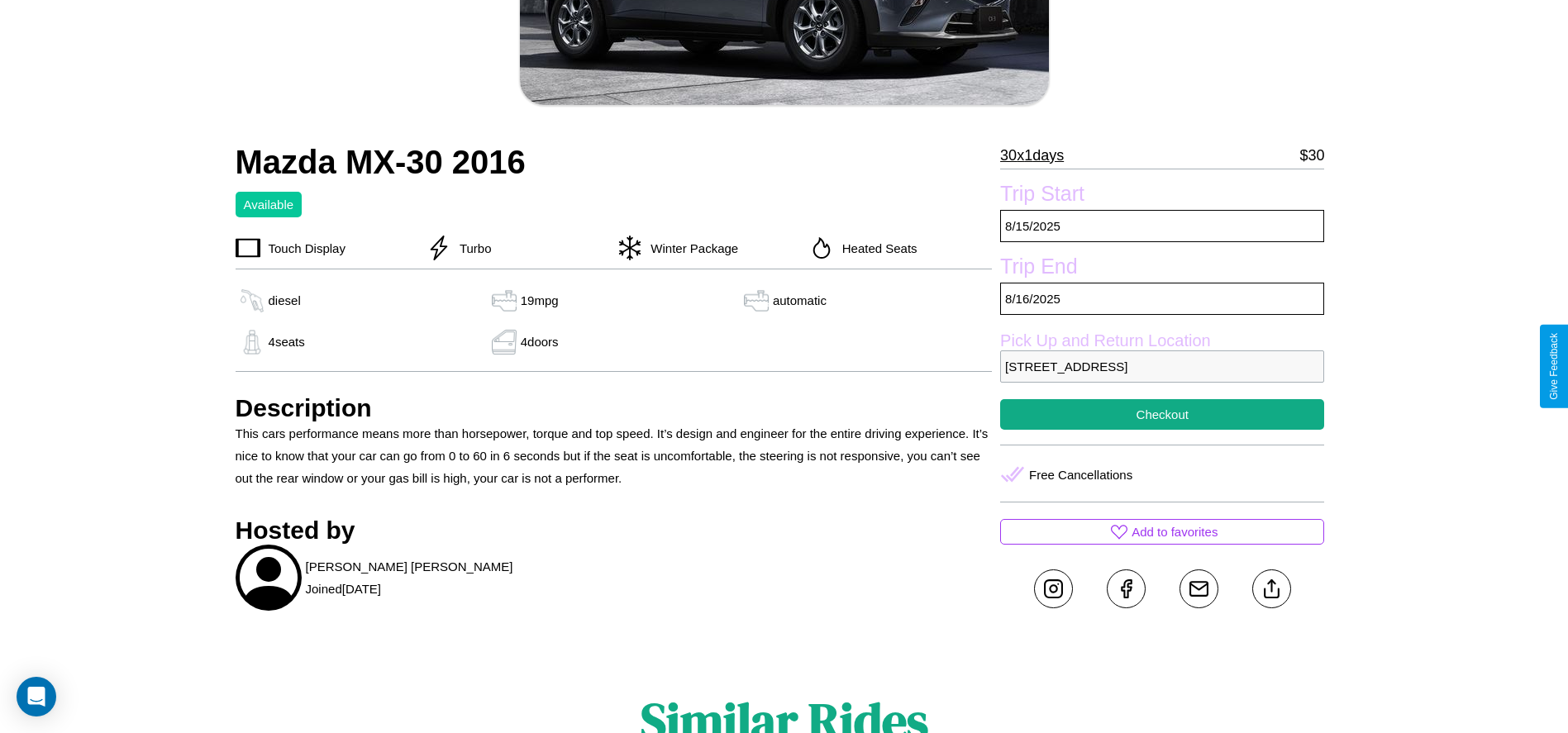
click at [1162, 366] on p "4599 Jefferson Street Tokyo 69921 Japan" at bounding box center [1162, 366] width 324 height 32
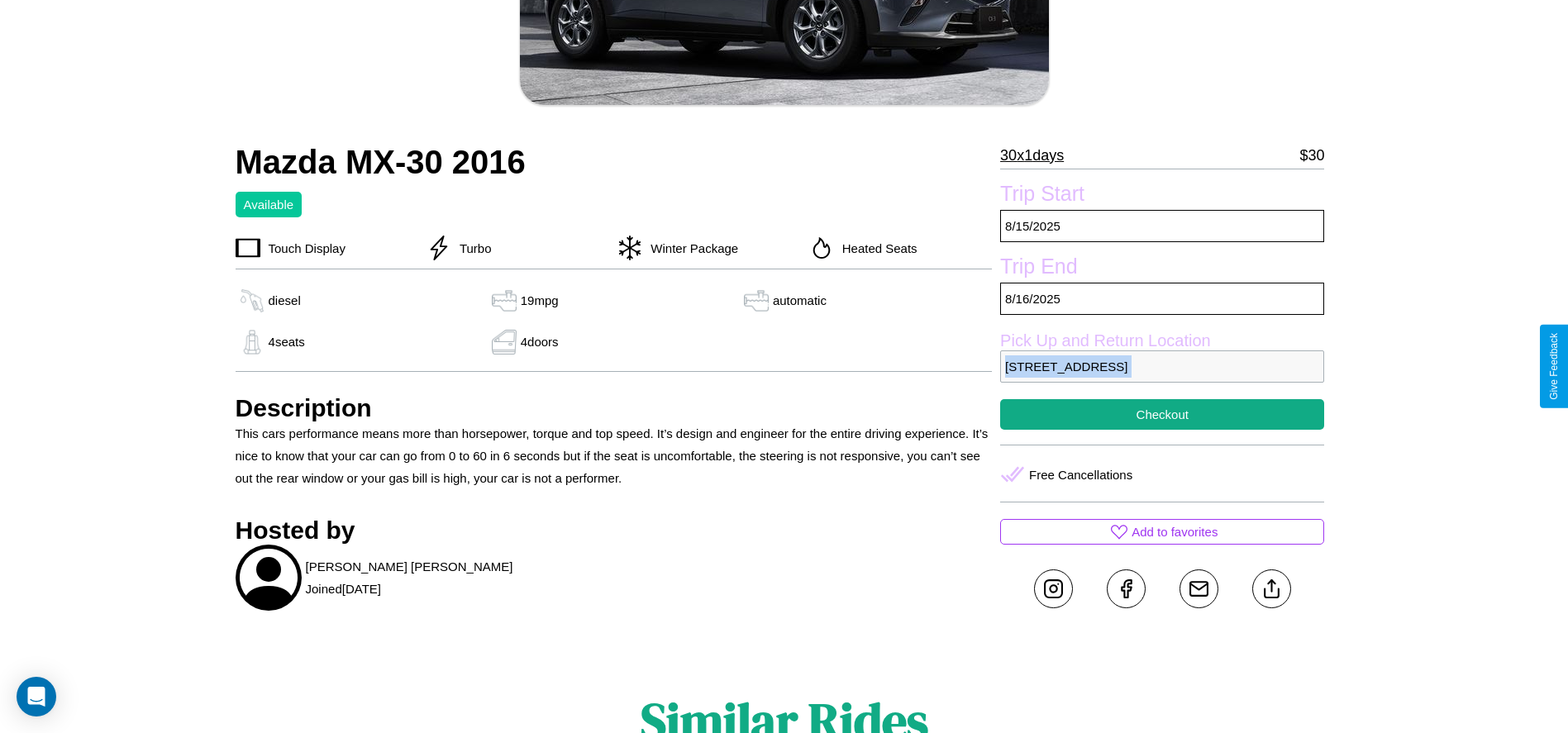
click at [1162, 366] on p "4599 Jefferson Street Tokyo 69921 Japan" at bounding box center [1162, 366] width 324 height 32
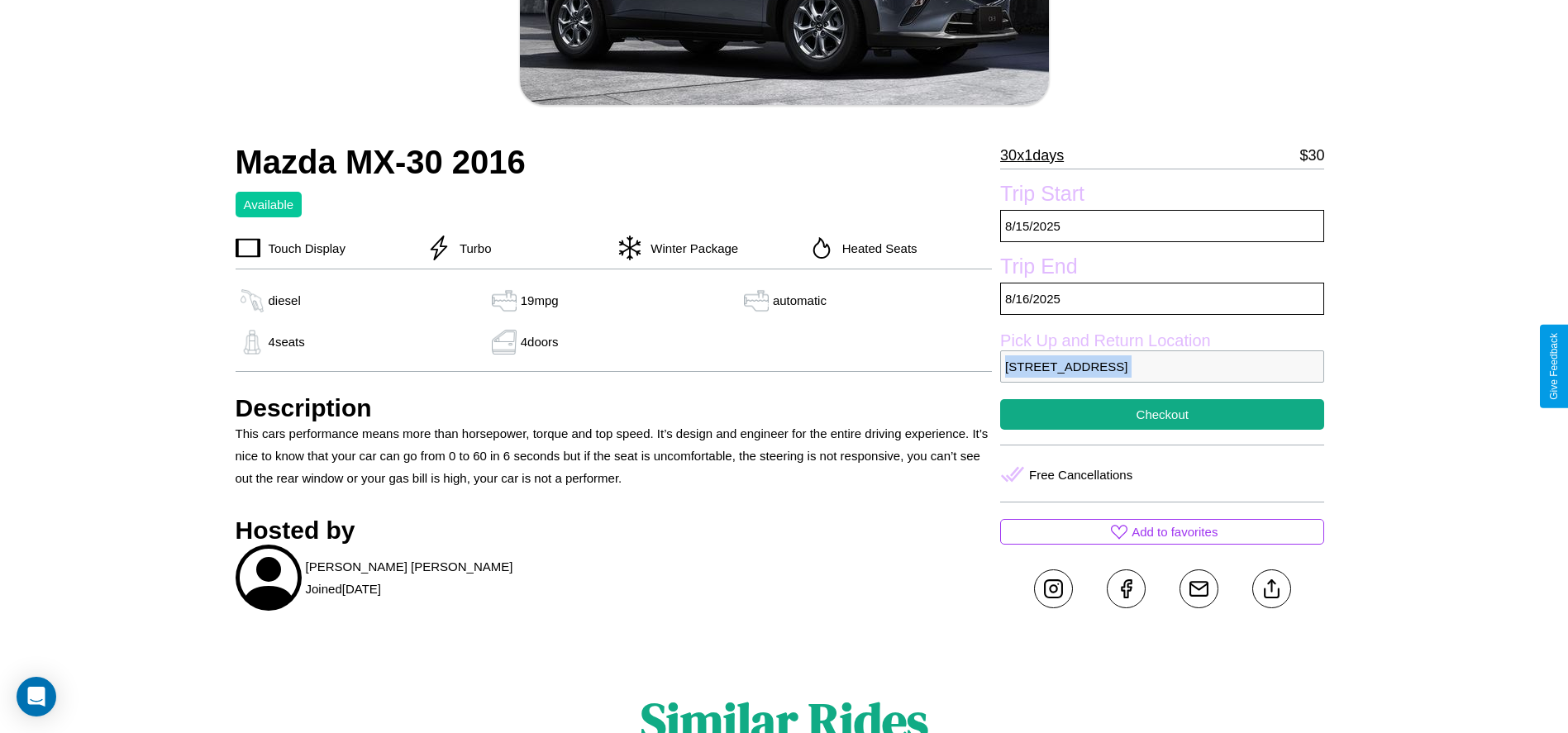
click at [1162, 366] on p "4599 Jefferson Street Tokyo 69921 Japan" at bounding box center [1162, 366] width 324 height 32
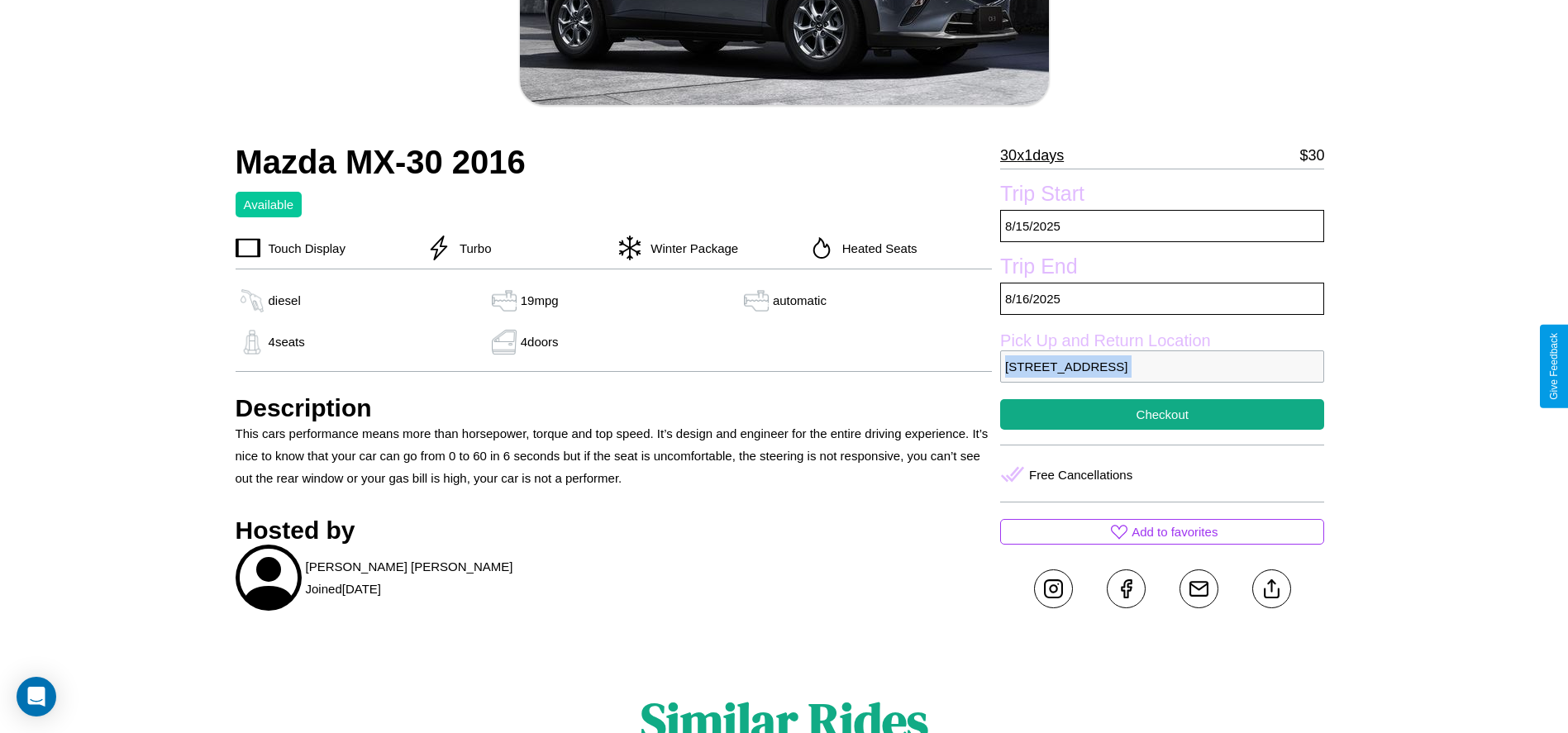
click at [1162, 366] on p "4599 Jefferson Street Tokyo 69921 Japan" at bounding box center [1162, 366] width 324 height 32
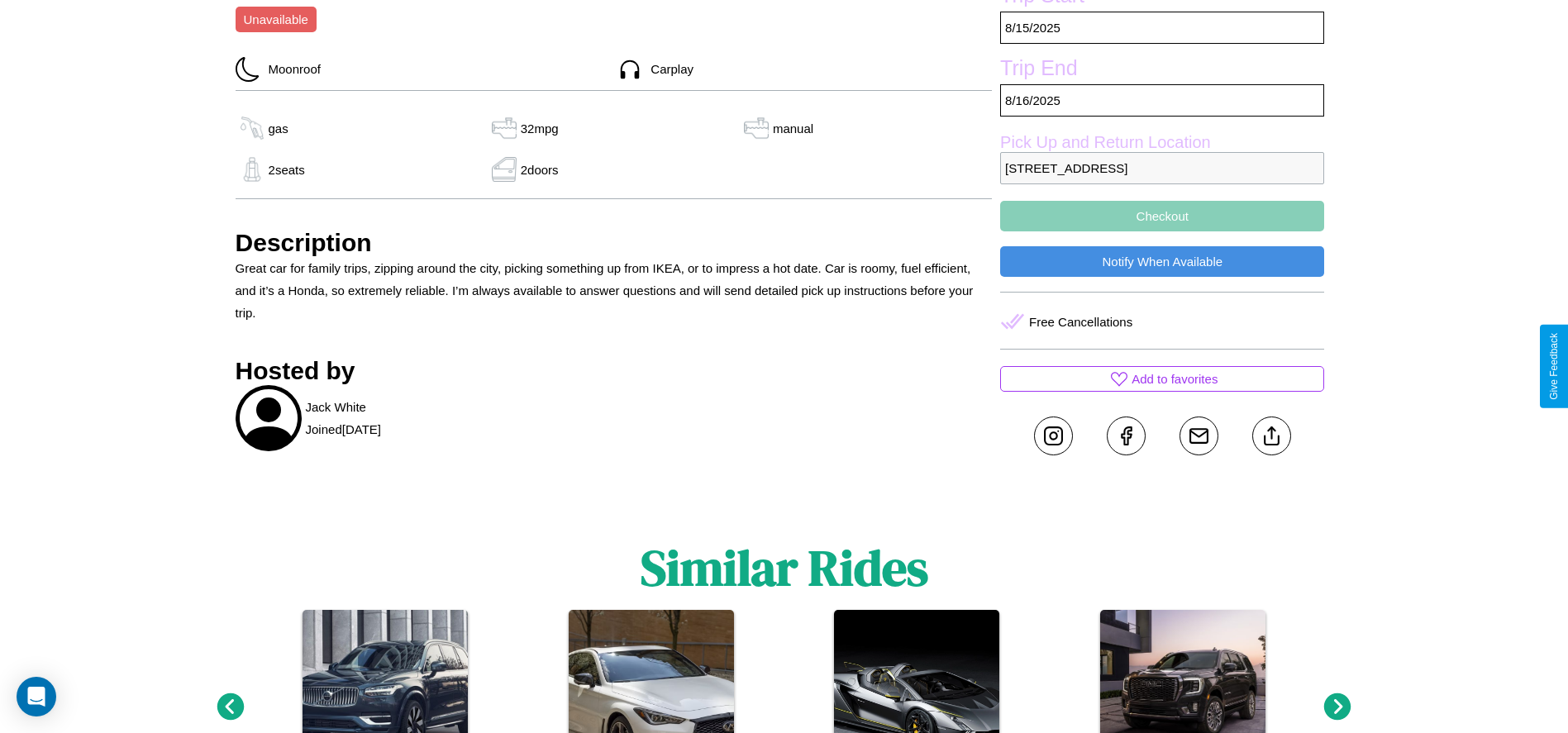
scroll to position [591, 0]
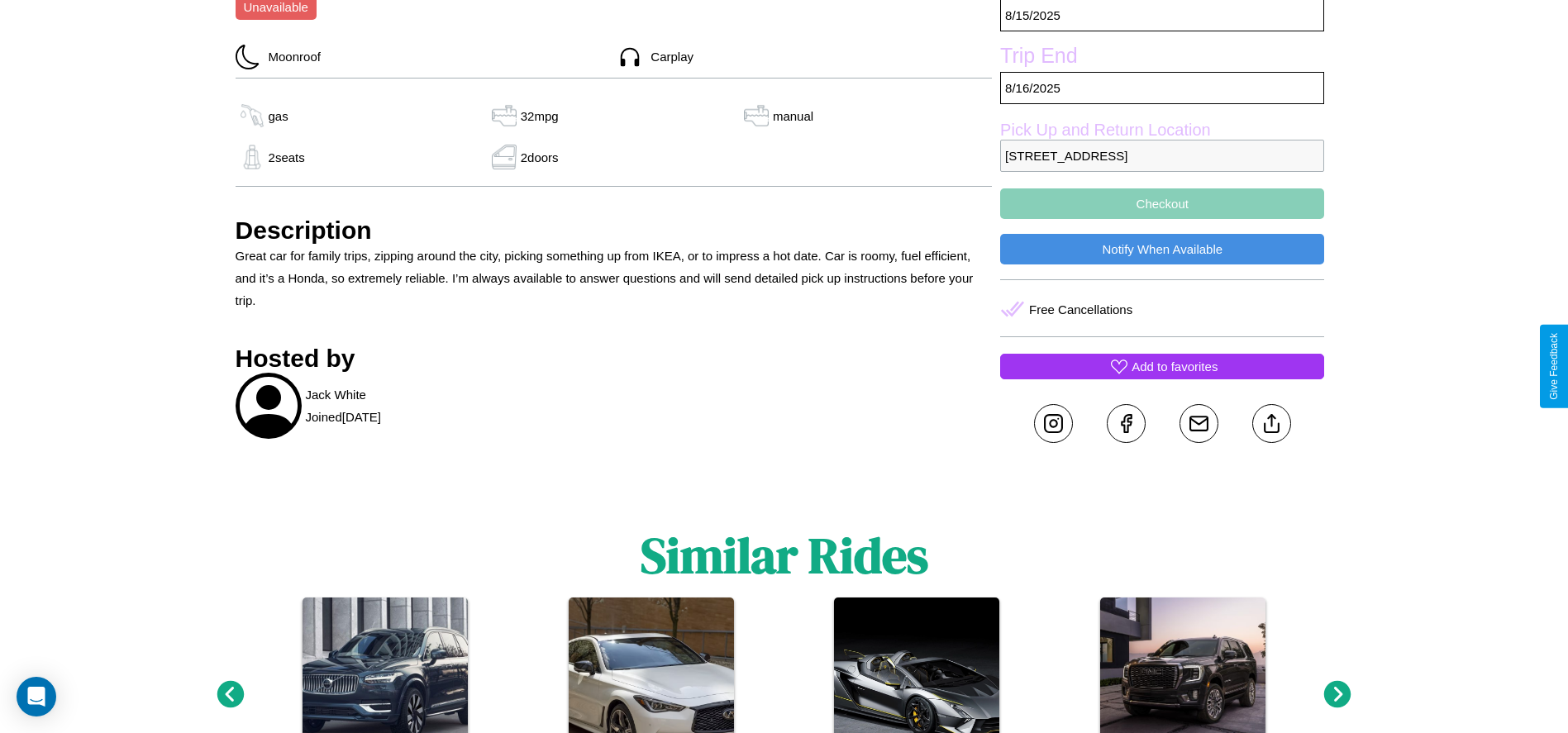
click at [1162, 366] on p "Add to favorites" at bounding box center [1175, 367] width 86 height 22
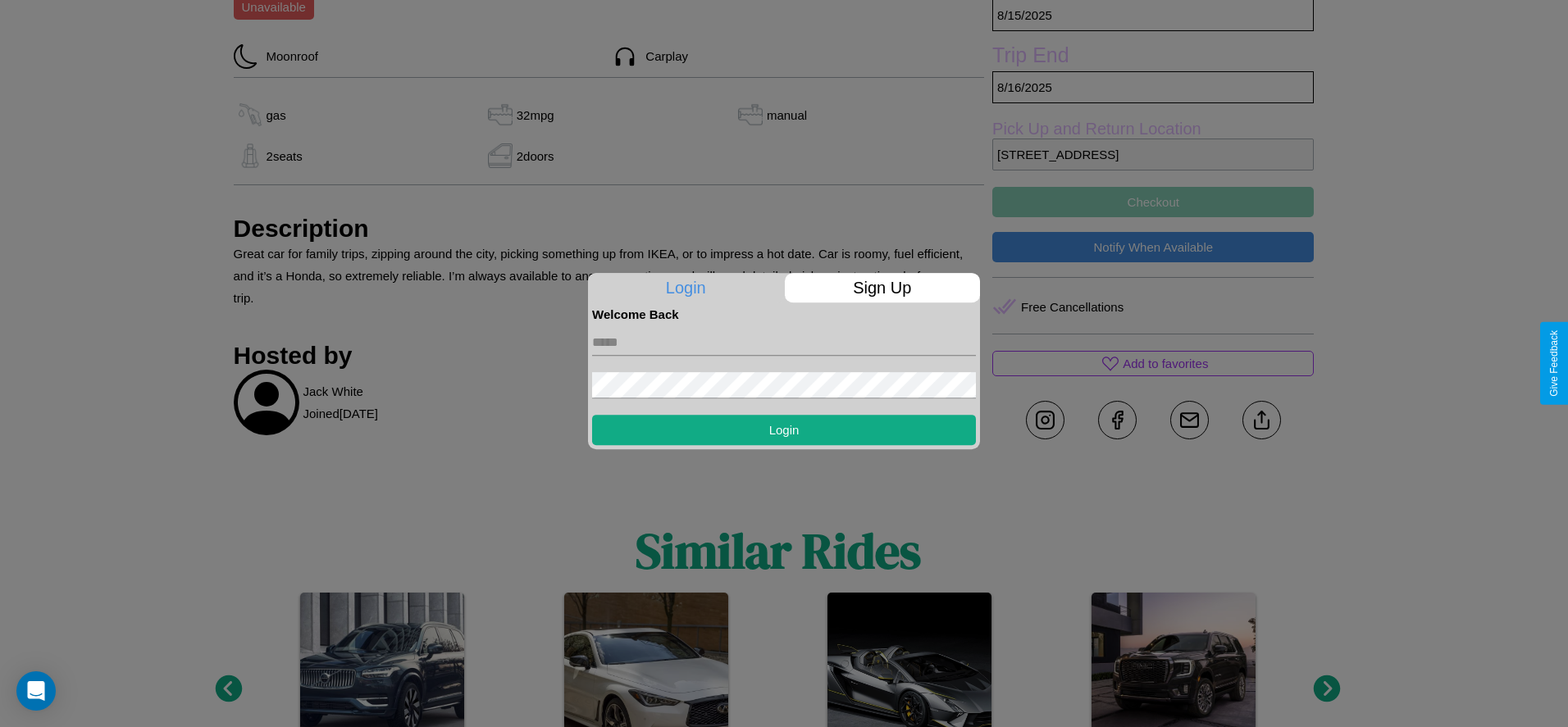
click at [882, 288] on p "Sign Up" at bounding box center [883, 288] width 196 height 29
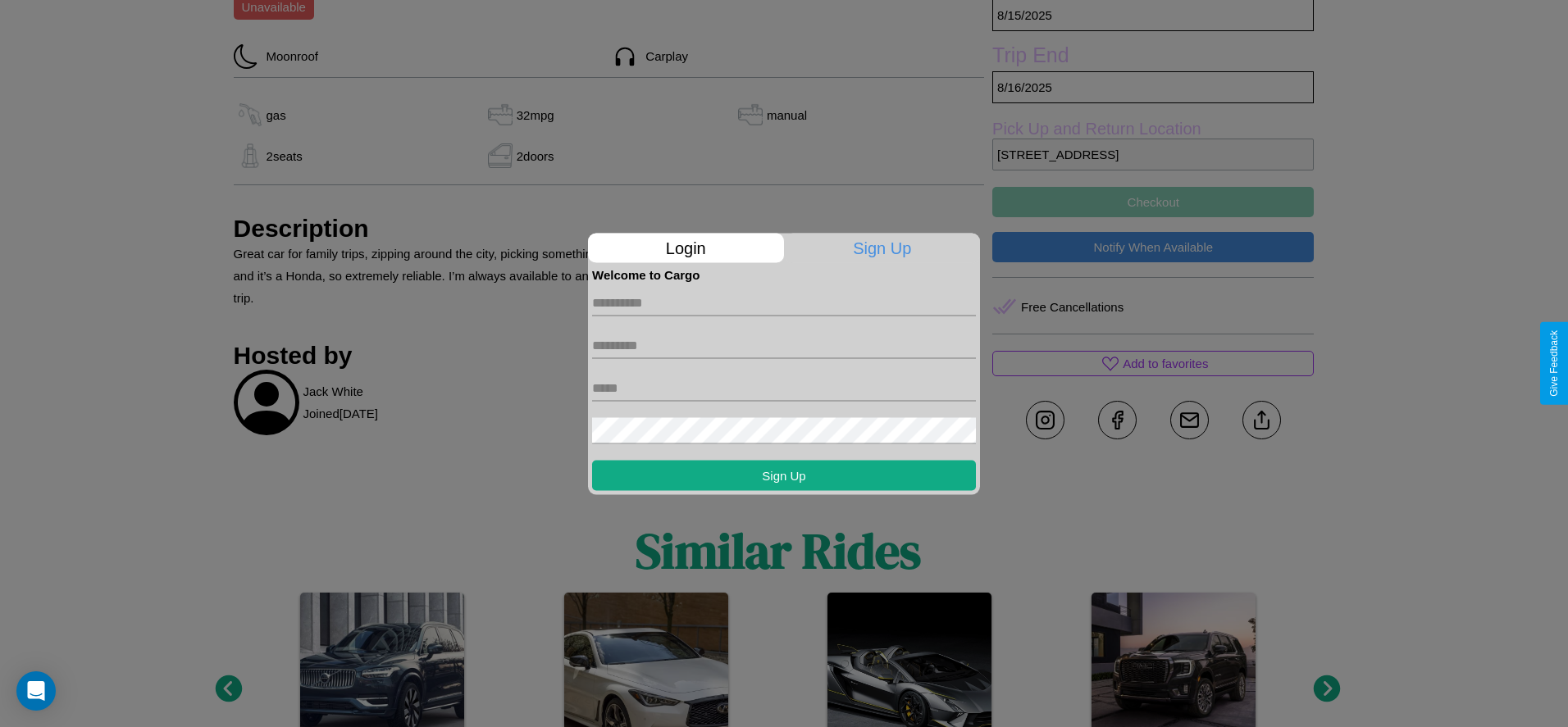
click at [784, 303] on input "text" at bounding box center [784, 302] width 384 height 26
type input "******"
click at [784, 345] on input "text" at bounding box center [784, 345] width 384 height 26
type input "***"
click at [784, 388] on input "text" at bounding box center [784, 388] width 384 height 26
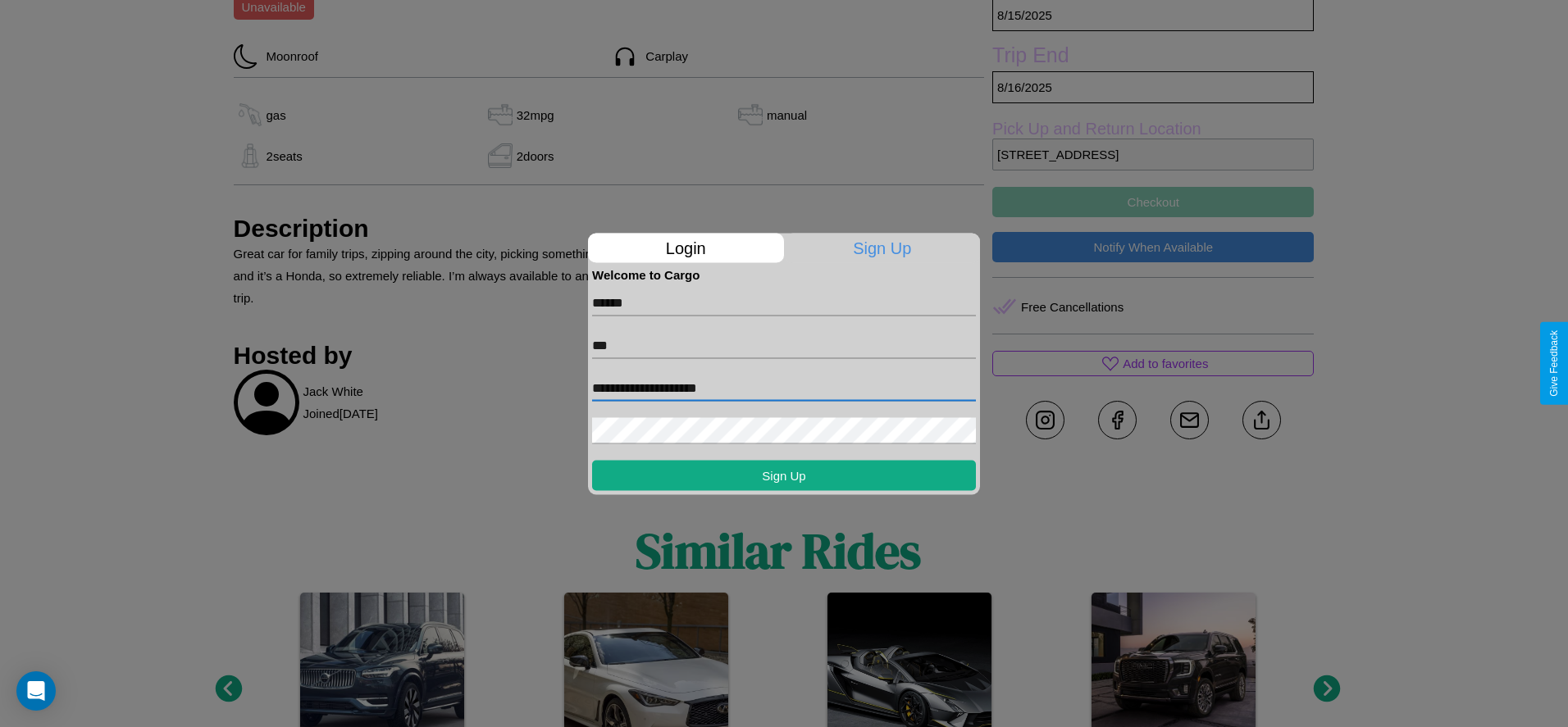
type input "**********"
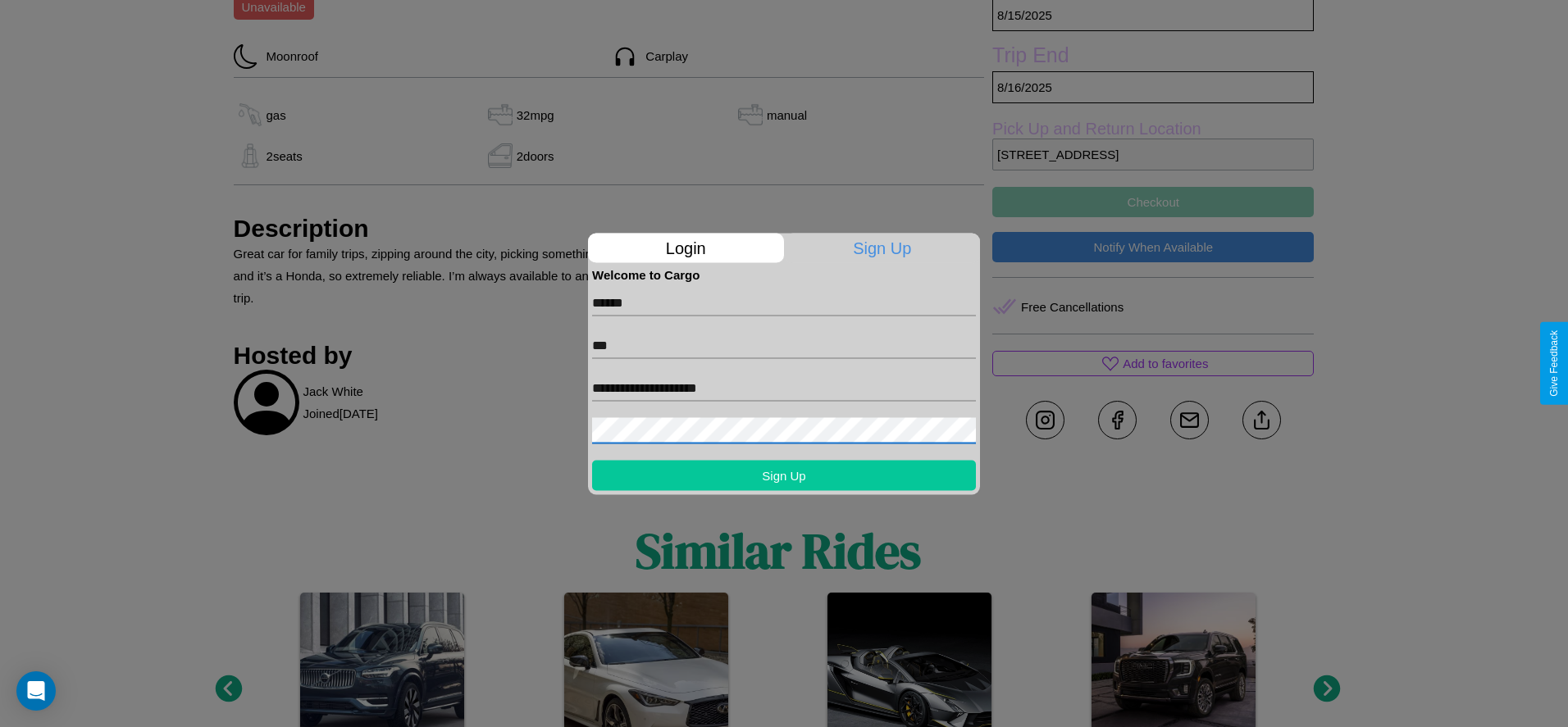
click at [784, 475] on button "Sign Up" at bounding box center [784, 475] width 384 height 30
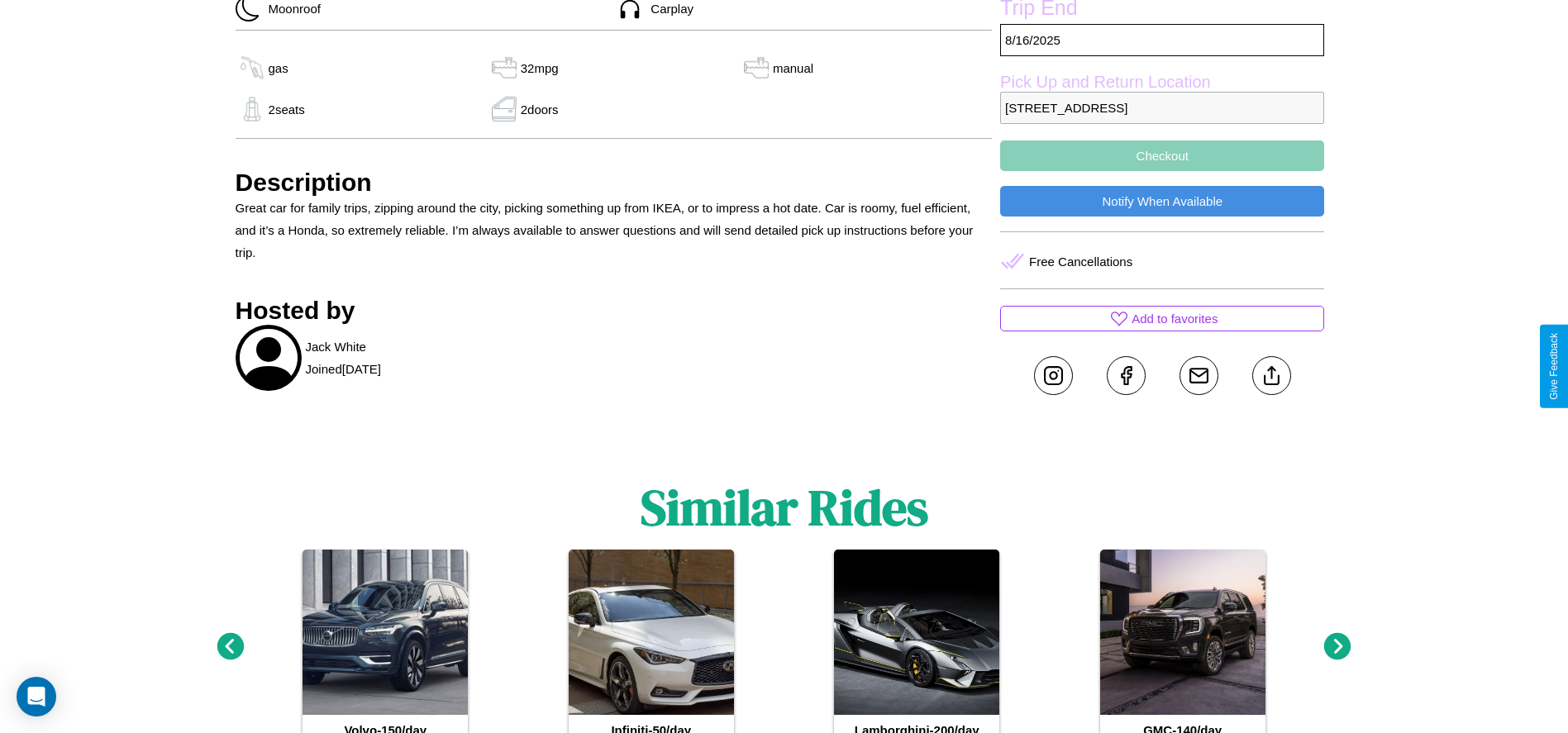
scroll to position [649, 0]
